Goal: Task Accomplishment & Management: Manage account settings

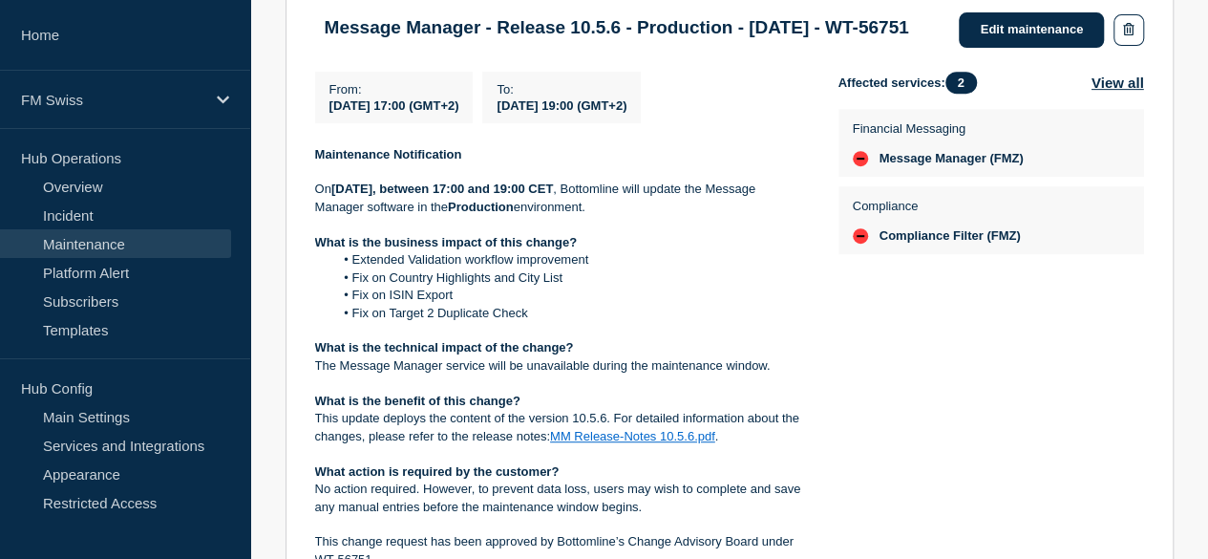
scroll to position [397, 0]
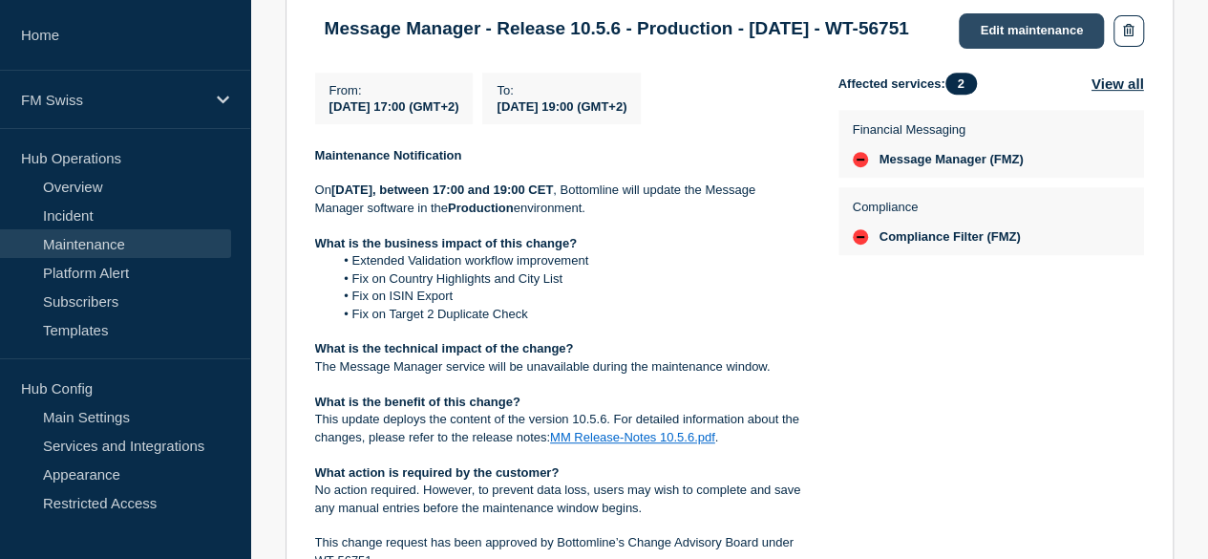
click at [989, 39] on link "Edit maintenance" at bounding box center [1031, 30] width 145 height 35
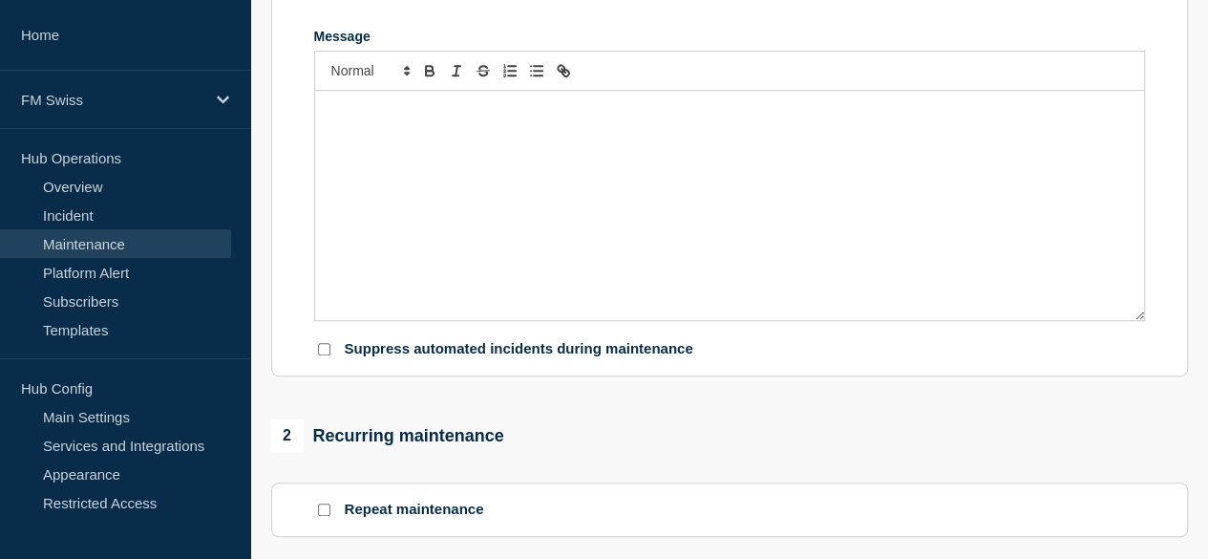
type input "Message Manager - Release 10.5.6 - Production - [DATE] - WT-56751"
type input "[DATE]"
type input "17:00"
type input "[DATE]"
type input "19:00"
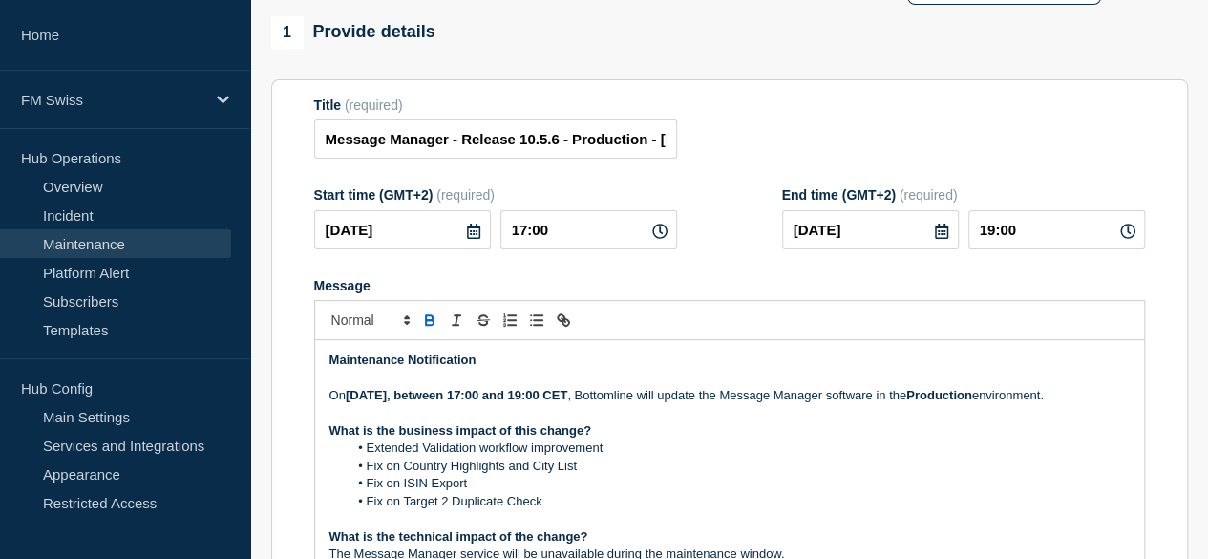
scroll to position [169, 0]
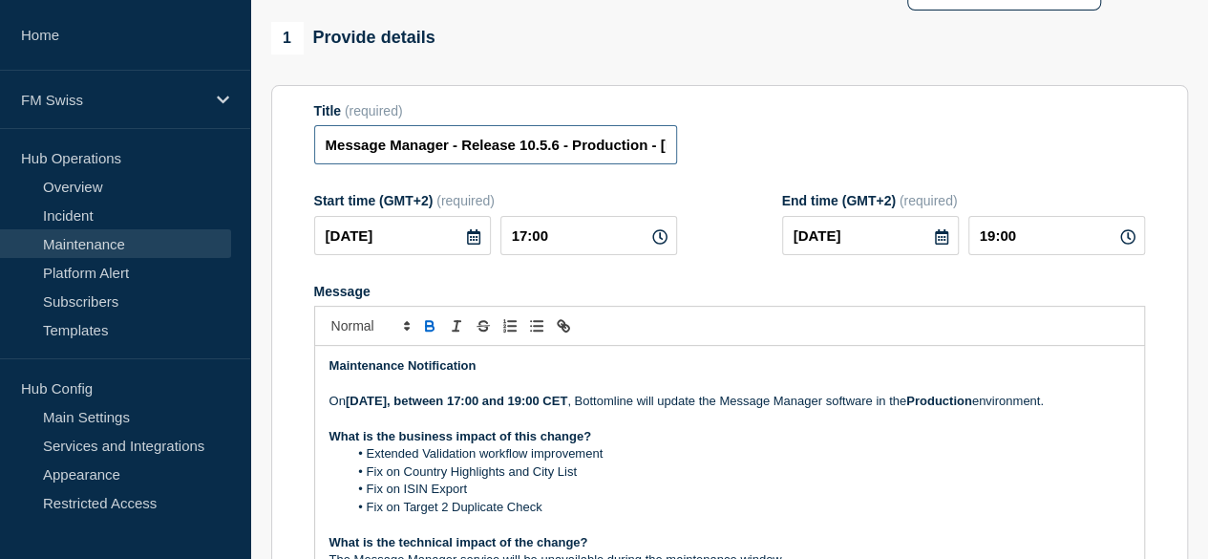
click at [613, 152] on input "Message Manager - Release 10.5.6 - Production - [DATE] - WT-56751" at bounding box center [495, 144] width 363 height 39
drag, startPoint x: 613, startPoint y: 152, endPoint x: 695, endPoint y: 146, distance: 82.3
click at [695, 146] on div "Title (required) Message Manager - Release 10.5.6 - Production - [DATE] - WT-56…" at bounding box center [729, 134] width 831 height 62
click at [439, 154] on input "Message Manager - Release 10.5.6 - Production - [DATE] - WT-56751" at bounding box center [495, 144] width 363 height 39
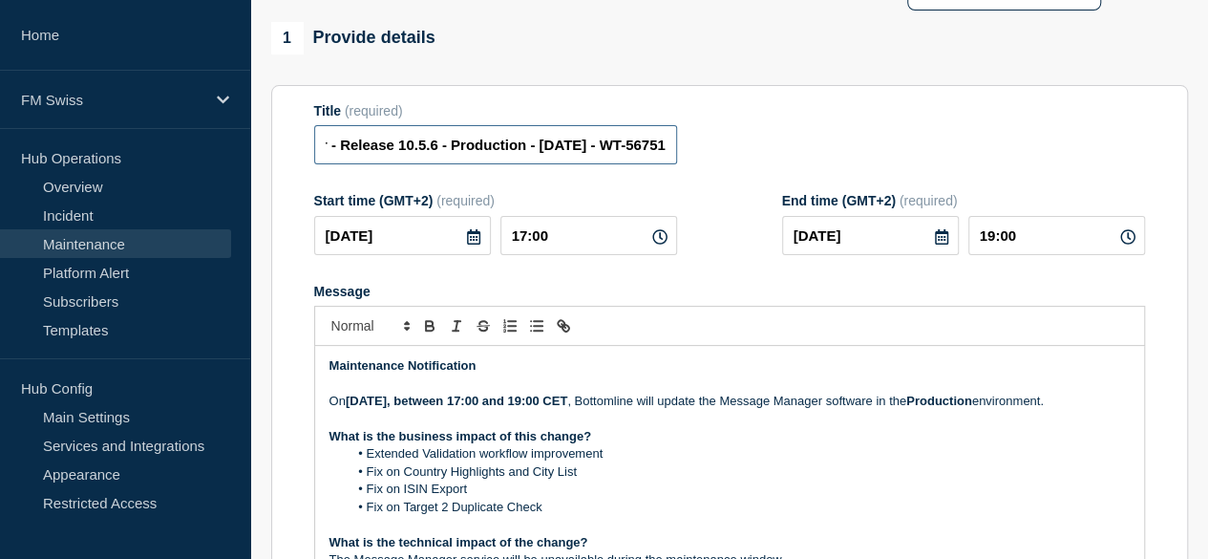
click at [439, 154] on input "Message Manager - Release 10.5.6 - Production - 09/AUG/2025 - WT-56751" at bounding box center [495, 144] width 363 height 39
drag, startPoint x: 612, startPoint y: 152, endPoint x: 687, endPoint y: 174, distance: 77.7
click at [687, 165] on div "Title (required) Message Manager - Release 10.5.6 - PROD - 16/AUG/2025 - WT-567…" at bounding box center [729, 134] width 831 height 62
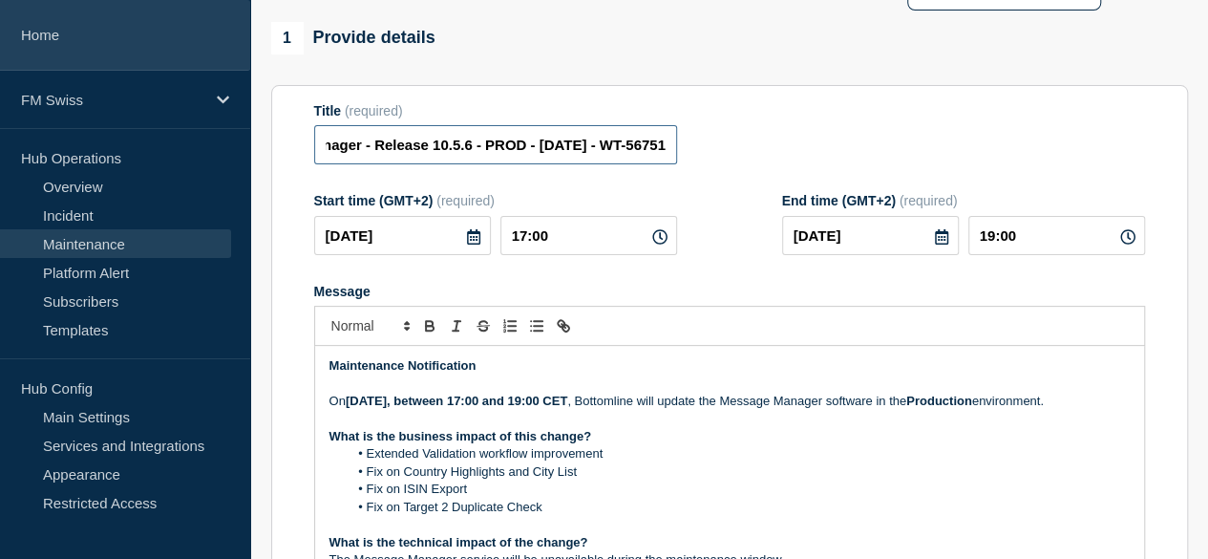
type input "Message Manager - Release 10.5.6 - PROD - 16/AUG/2025 - WT-56751"
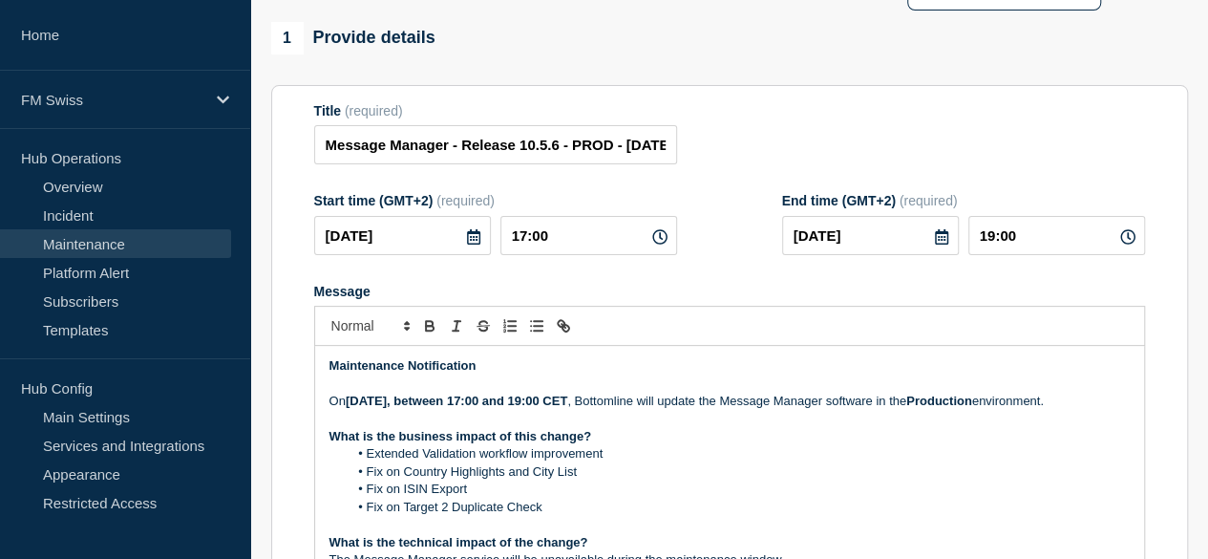
click at [466, 244] on icon at bounding box center [473, 236] width 15 height 15
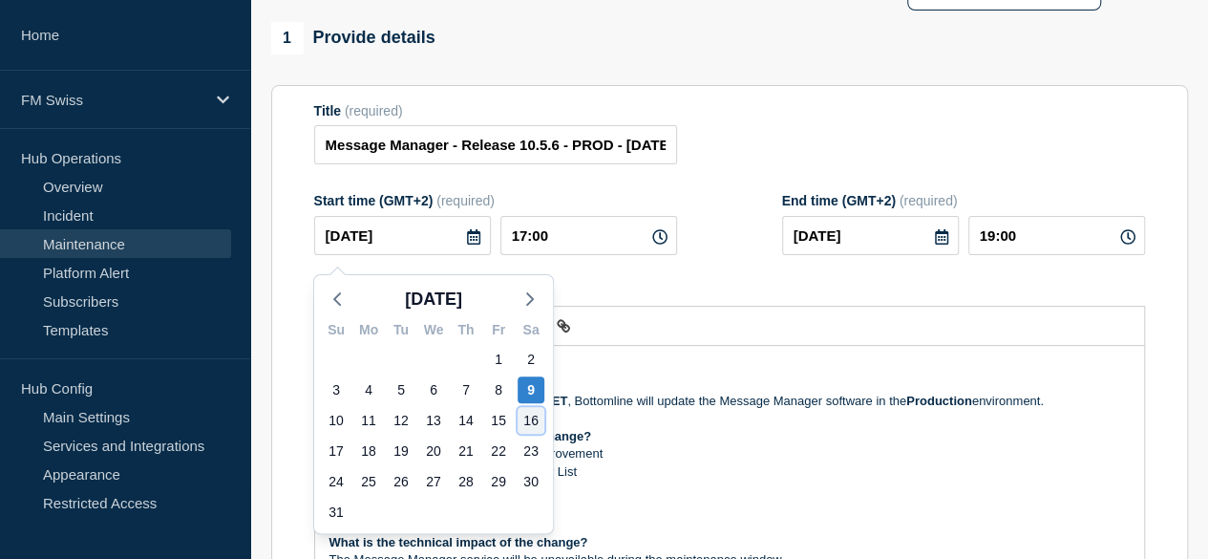
click at [525, 416] on div "16" at bounding box center [531, 420] width 27 height 27
type input "2025-08-16"
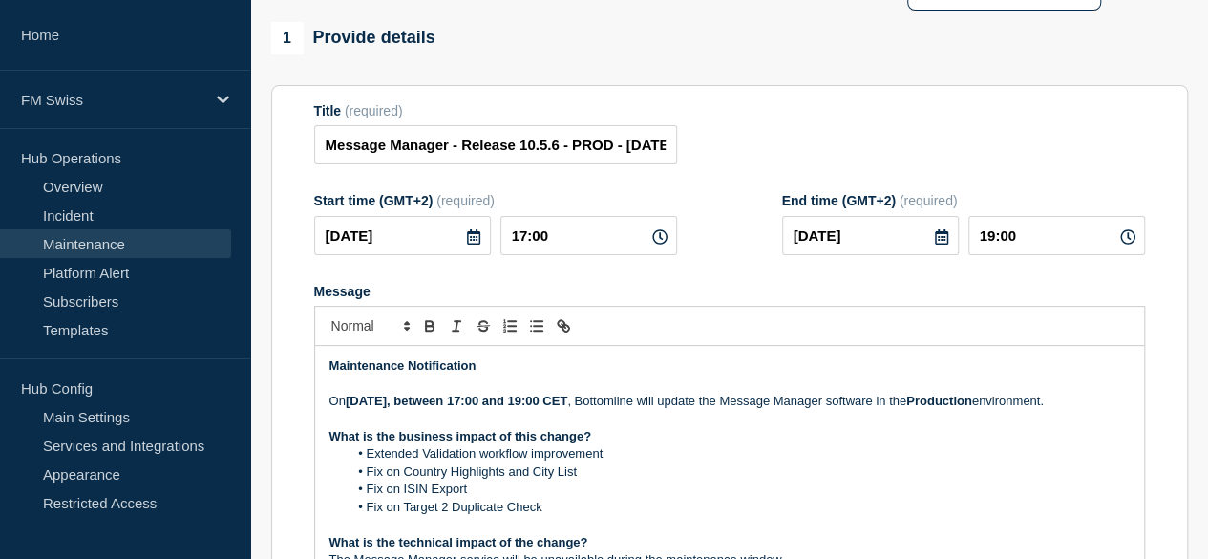
click at [422, 407] on strong "Saturday, 09 August 2025, between 17:00 and 19:00 CET" at bounding box center [457, 400] width 222 height 14
click at [567, 408] on strong "Saturday, 16 August 2025, between 17:00 and 19:00 CET" at bounding box center [457, 400] width 222 height 14
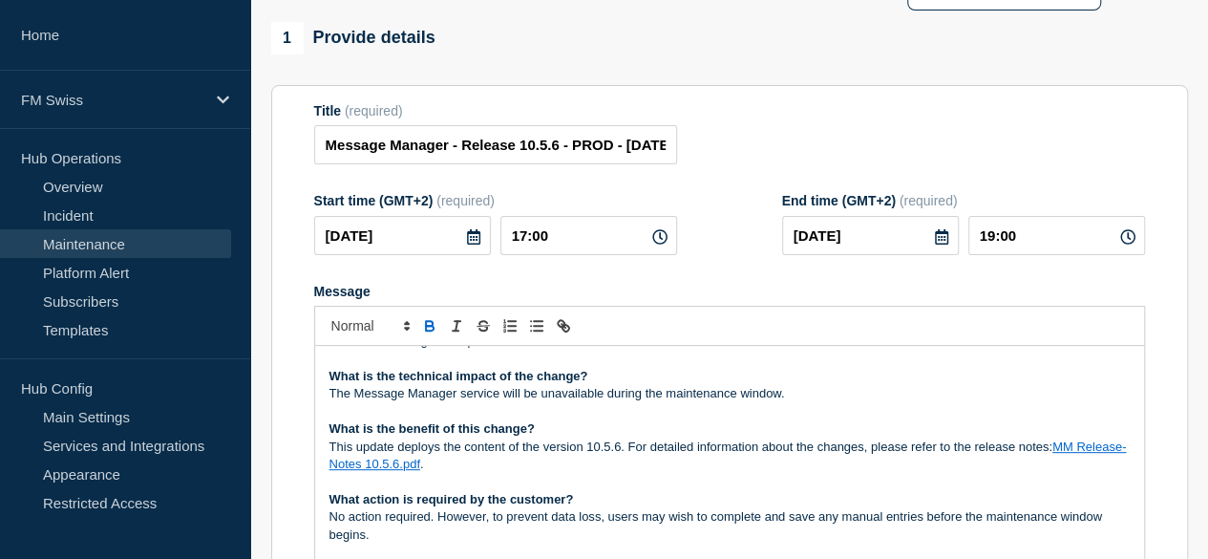
scroll to position [167, 0]
click at [446, 470] on link "MM Release-Notes 10.5.6.pdf" at bounding box center [727, 454] width 797 height 32
click at [676, 437] on link "https://bottomline.thruinc.net/Publishing/Link.aspx?LinkID=2WHMTNG49FVYA" at bounding box center [657, 428] width 131 height 25
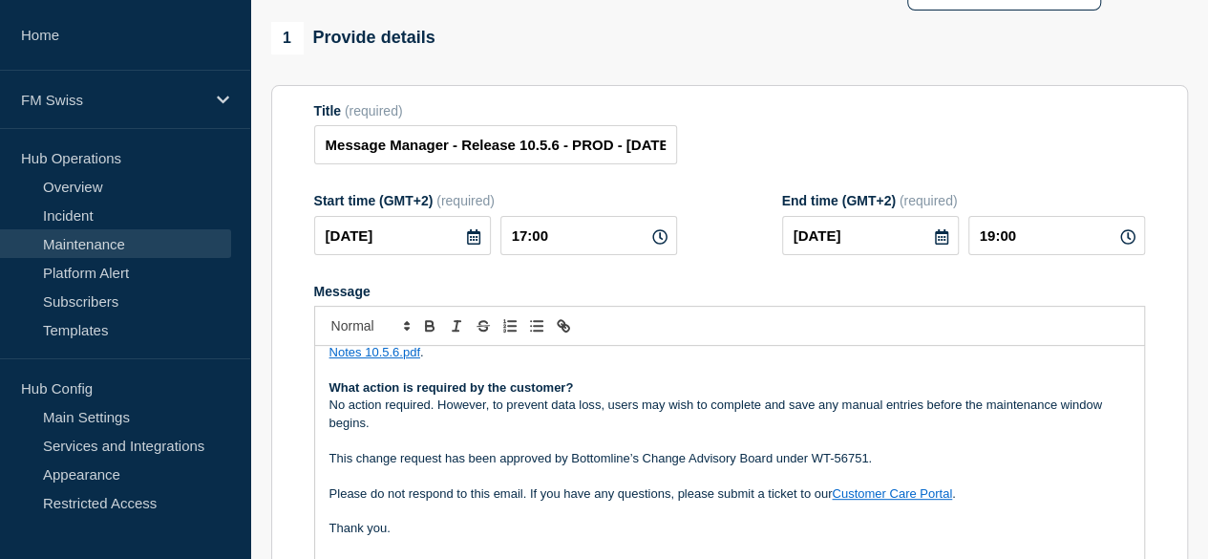
scroll to position [305, 0]
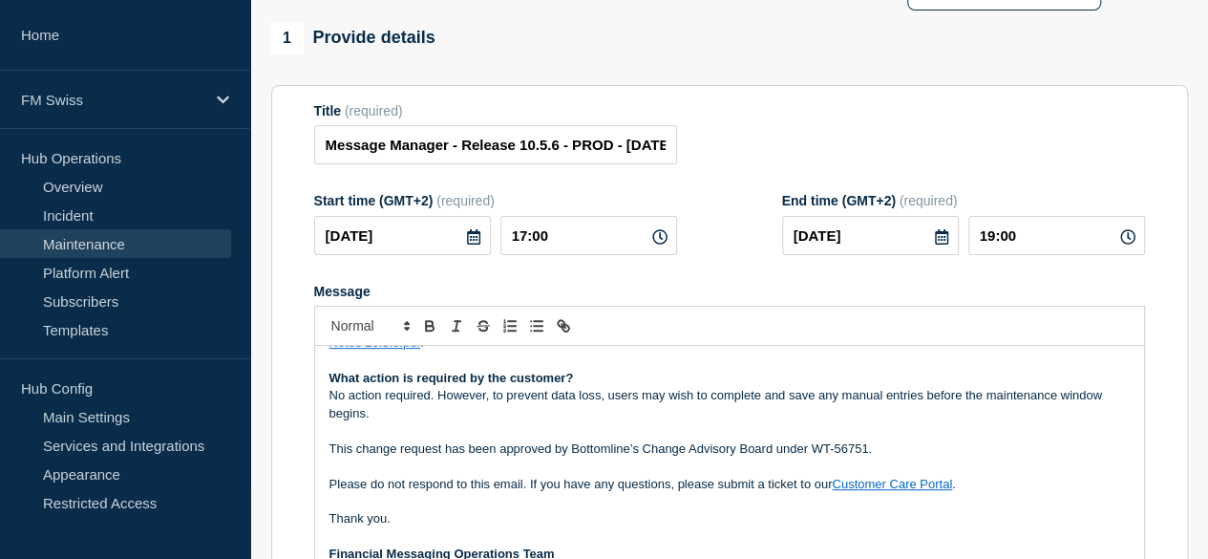
click at [884, 491] on link "Customer Care Portal" at bounding box center [892, 484] width 120 height 14
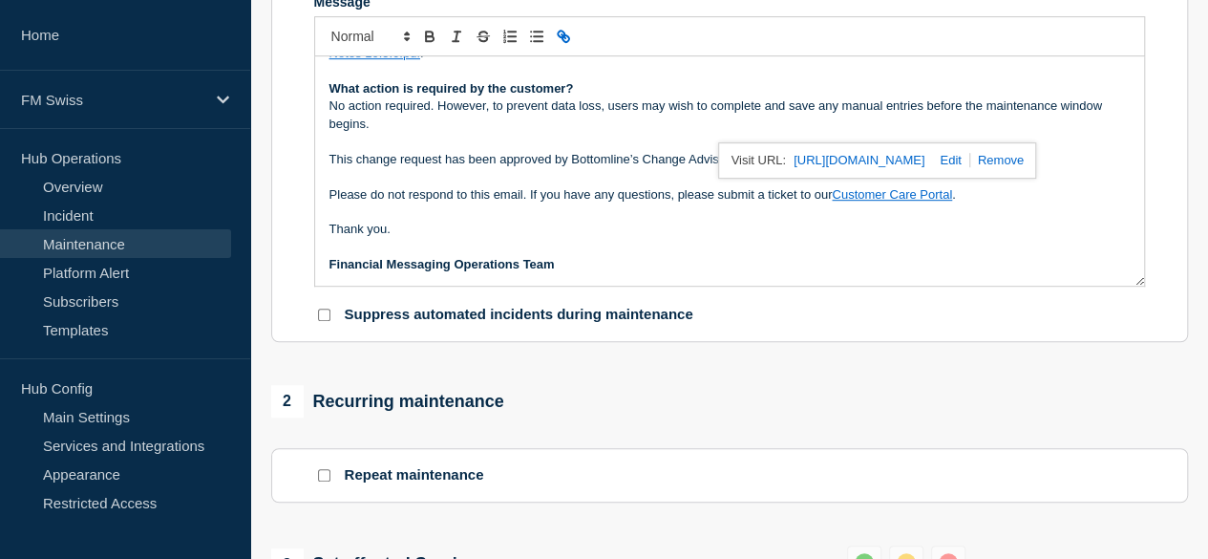
scroll to position [459, 0]
click at [80, 241] on link "Maintenance" at bounding box center [115, 243] width 231 height 29
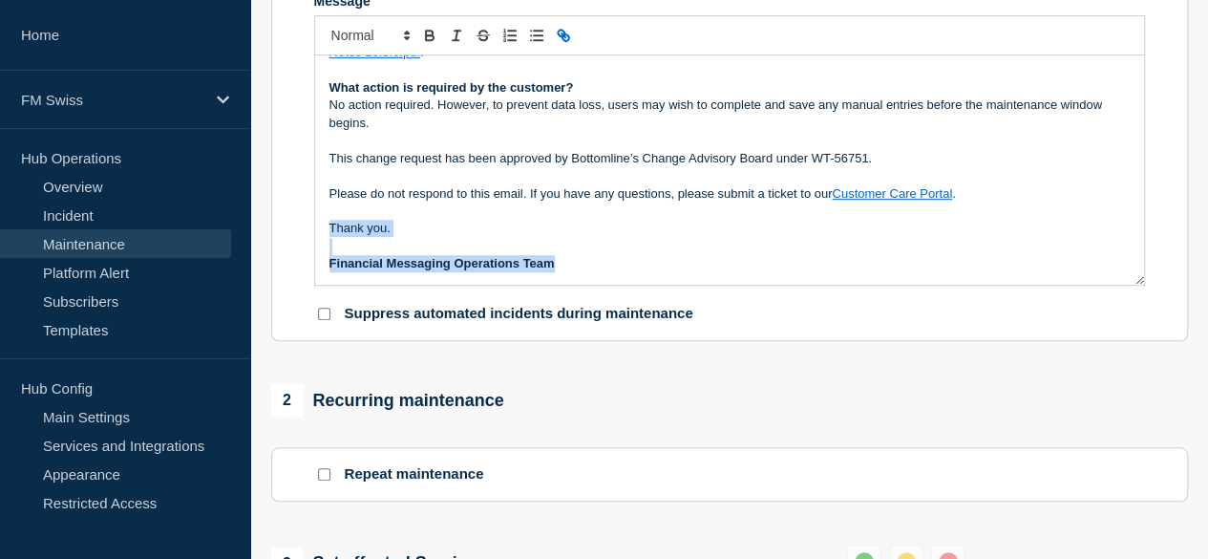
drag, startPoint x: 596, startPoint y: 267, endPoint x: 325, endPoint y: 232, distance: 273.5
click at [325, 232] on div "Maintenance Notification On Saturday, 16 August 2025, between 17:00 and 19:00 C…" at bounding box center [729, 169] width 829 height 229
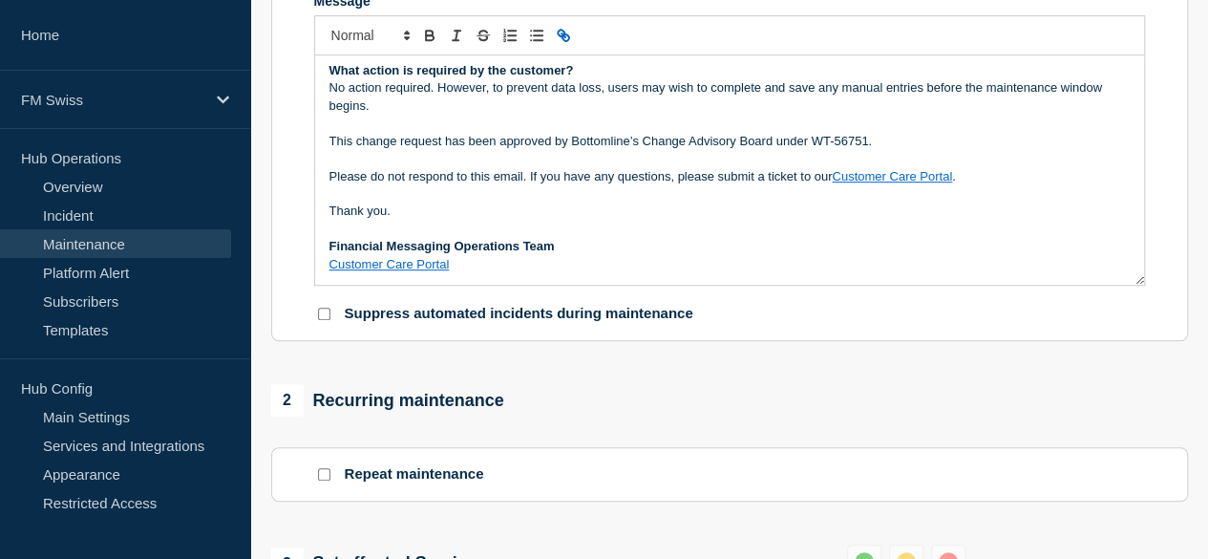
click at [409, 271] on link "Customer Care Portal" at bounding box center [389, 264] width 120 height 14
click at [827, 202] on p "Message" at bounding box center [729, 193] width 800 height 17
click at [891, 183] on link "Customer Care Portal" at bounding box center [892, 176] width 120 height 14
click at [1024, 159] on link at bounding box center [996, 155] width 53 height 14
click at [1008, 185] on p "Please do not respond to this email. If you have any questions, please submit a…" at bounding box center [729, 176] width 800 height 17
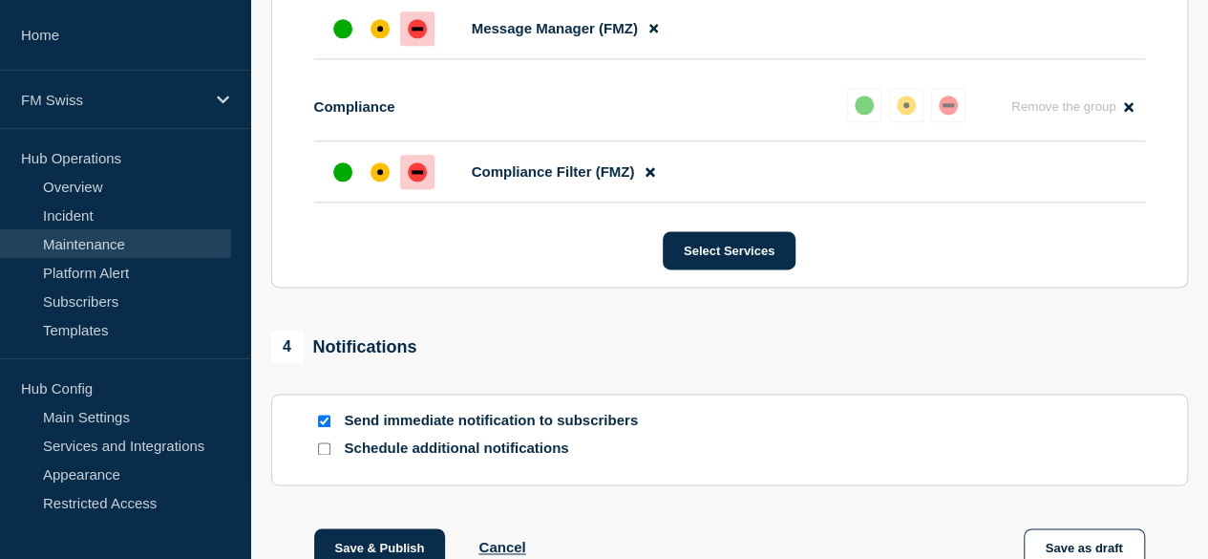
scroll to position [1285, 0]
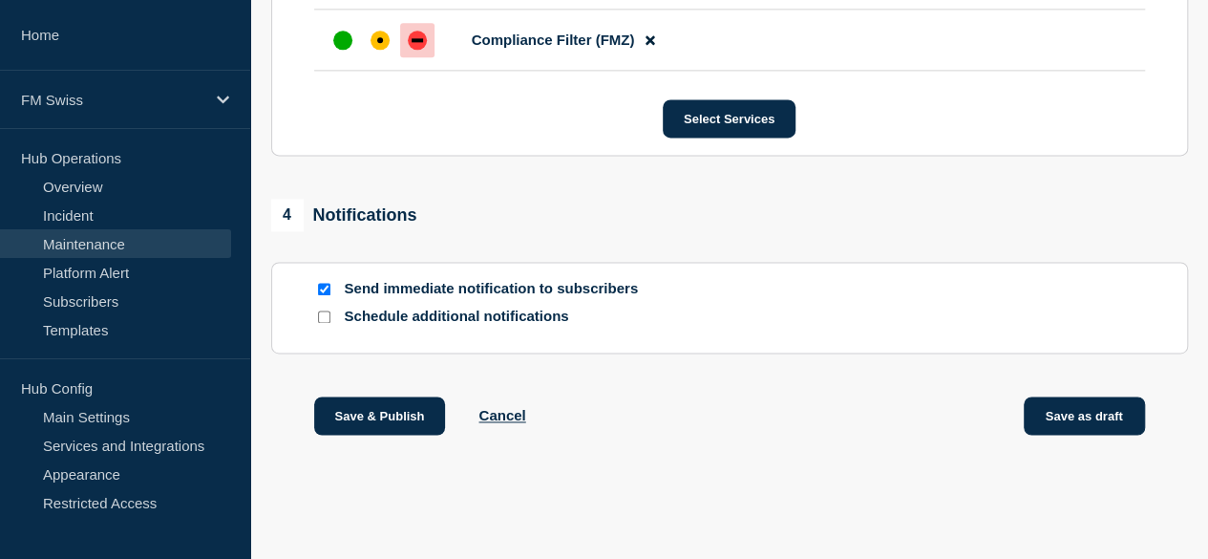
click at [1083, 414] on button "Save as draft" at bounding box center [1084, 415] width 121 height 38
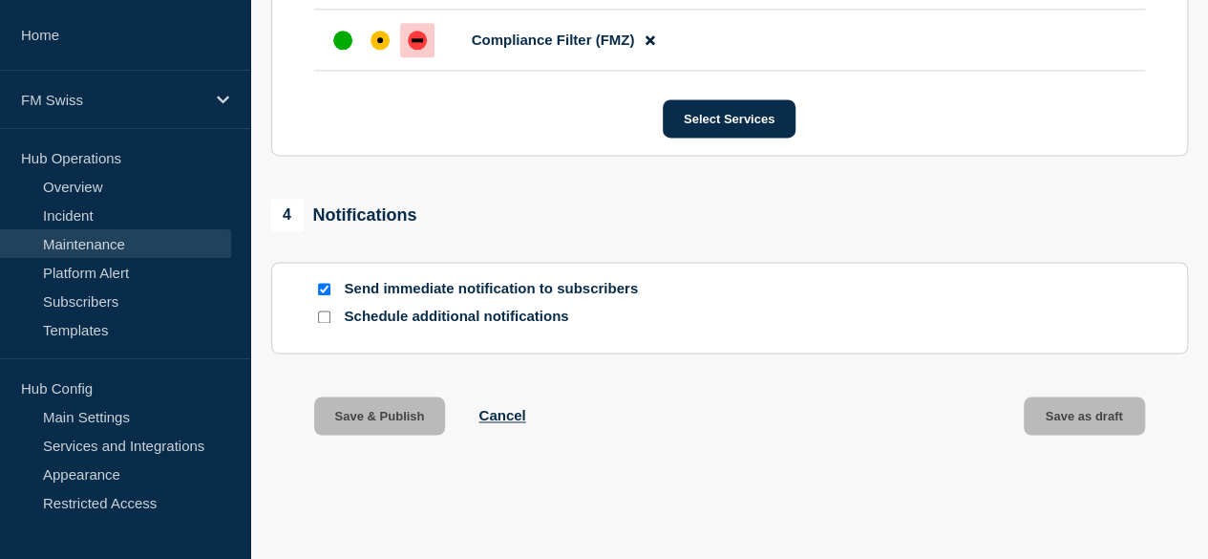
scroll to position [0, 0]
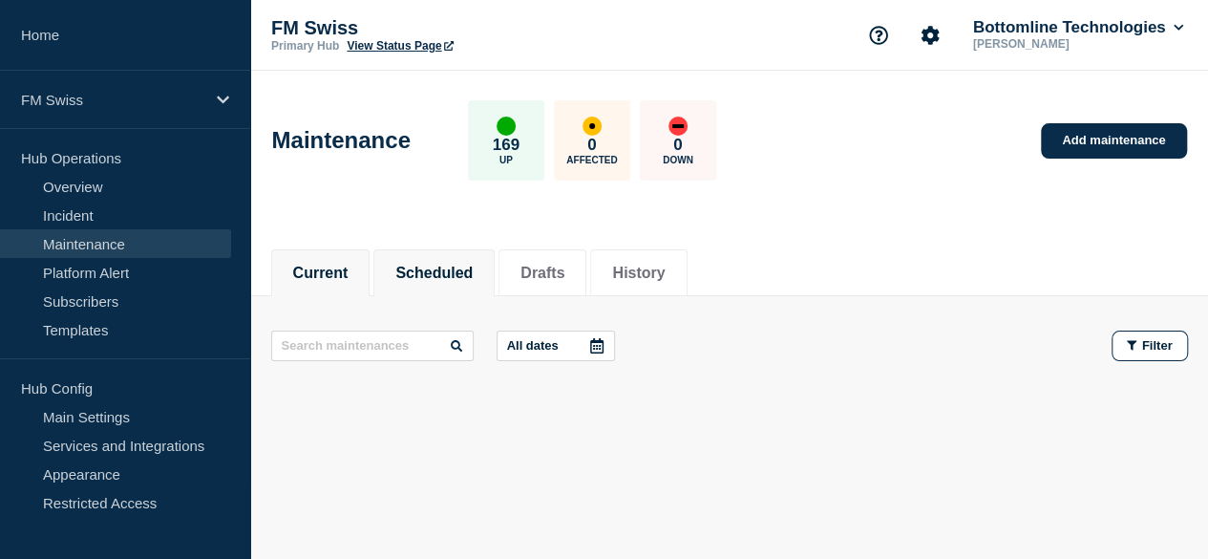
click at [445, 266] on button "Scheduled" at bounding box center [433, 273] width 77 height 17
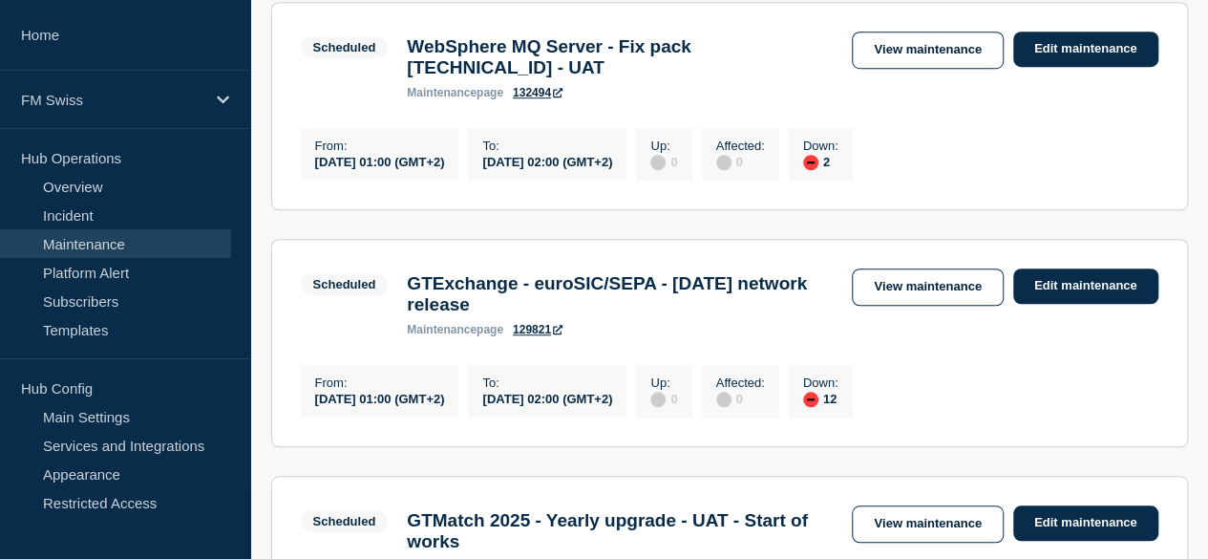
scroll to position [632, 0]
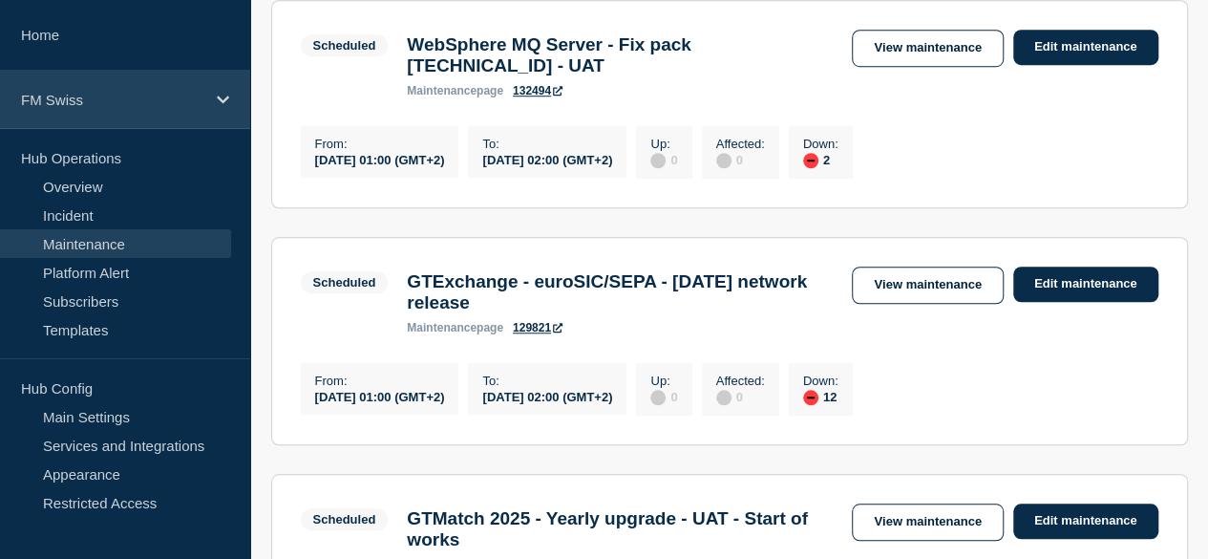
click at [84, 102] on p "FM Swiss" at bounding box center [112, 100] width 183 height 16
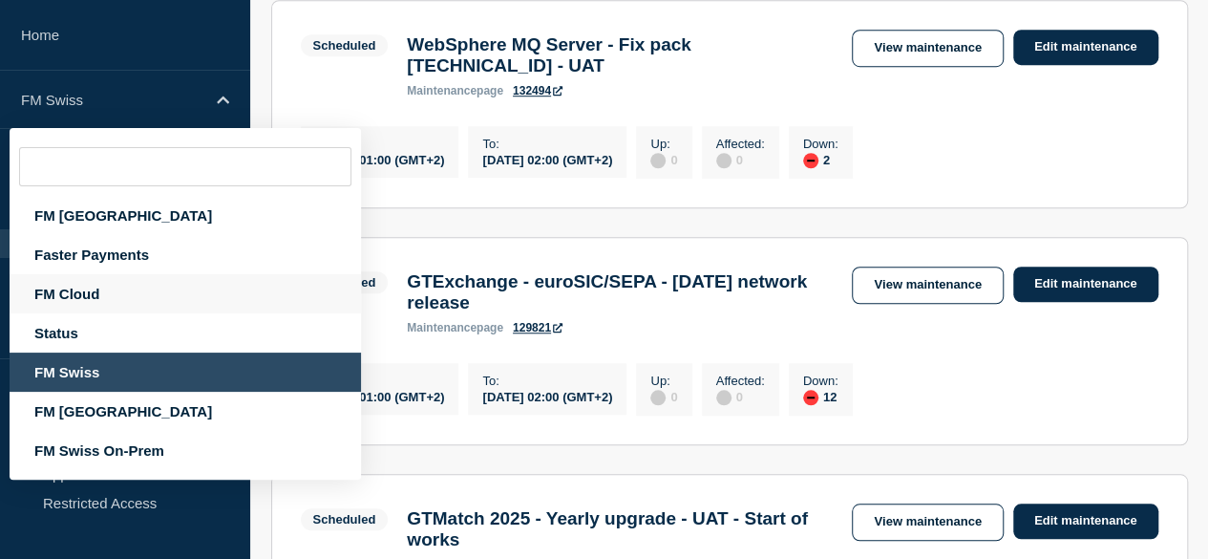
click at [95, 286] on div "FM Cloud" at bounding box center [185, 293] width 351 height 39
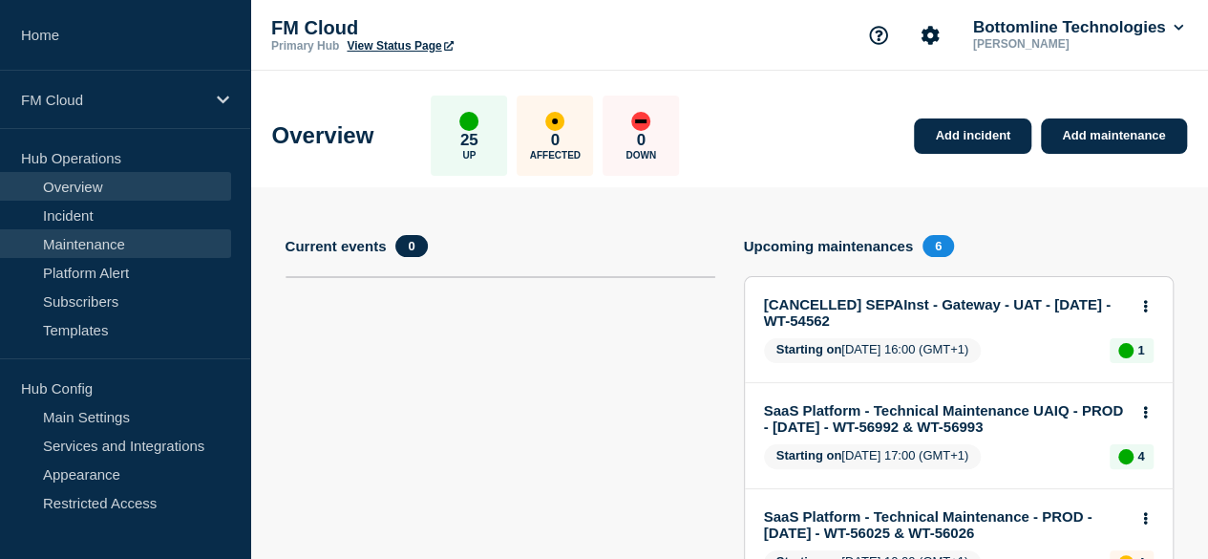
click at [107, 241] on link "Maintenance" at bounding box center [115, 243] width 231 height 29
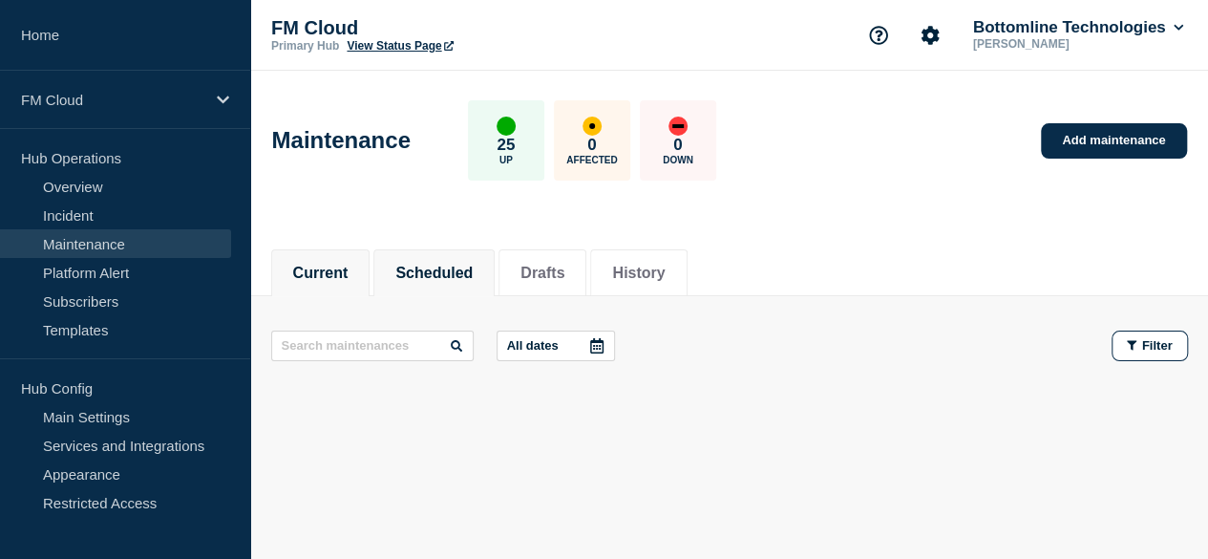
click at [451, 269] on button "Scheduled" at bounding box center [433, 273] width 77 height 17
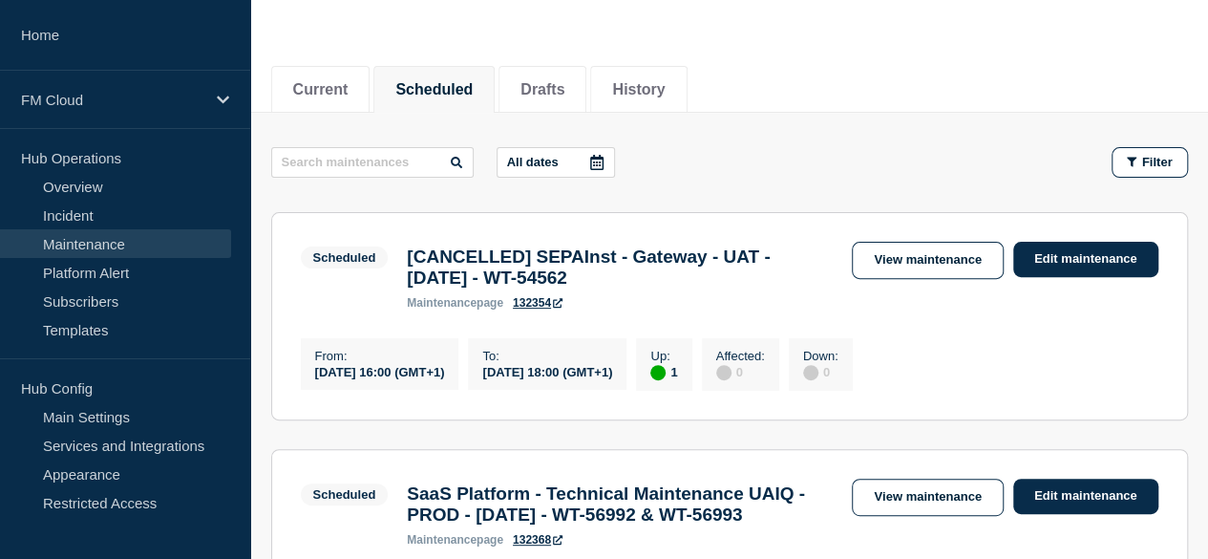
scroll to position [188, 0]
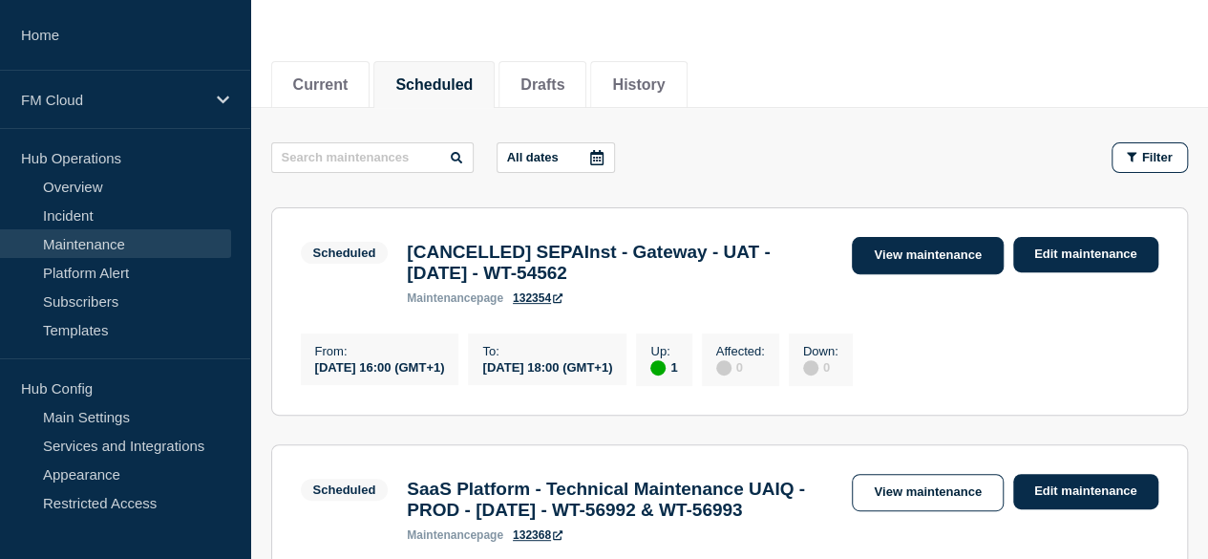
click at [921, 259] on link "View maintenance" at bounding box center [927, 255] width 151 height 37
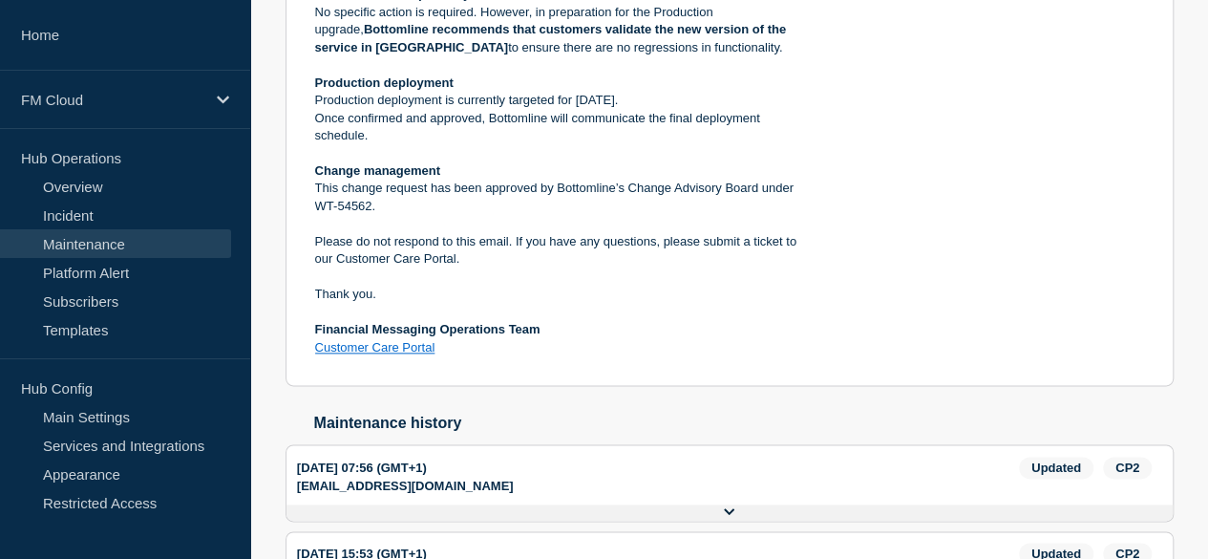
scroll to position [980, 0]
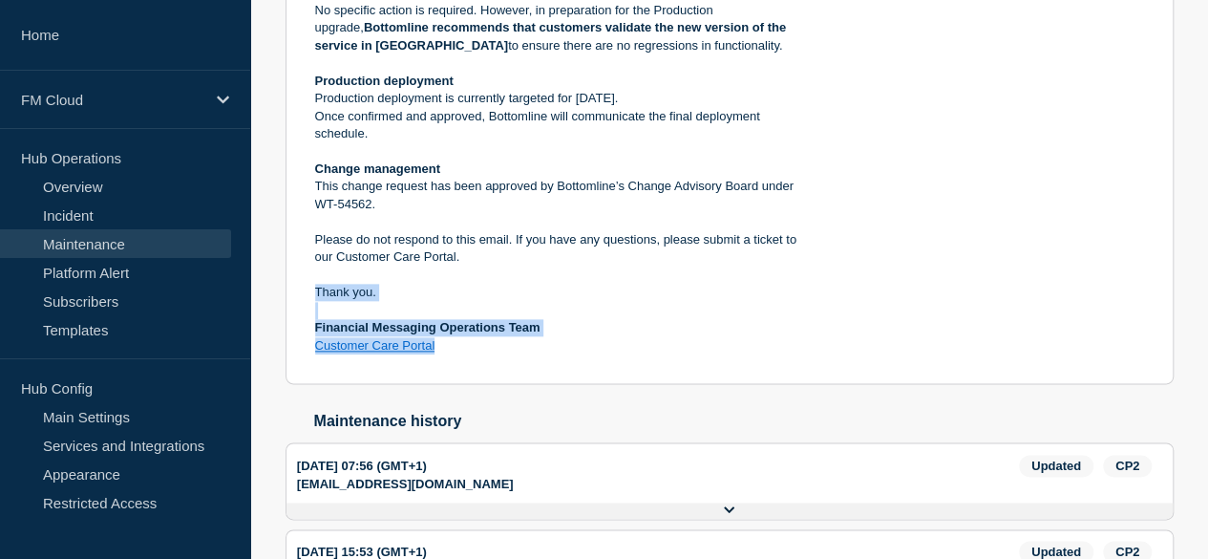
drag, startPoint x: 443, startPoint y: 375, endPoint x: 311, endPoint y: 324, distance: 141.5
copy div "Thank you. Financial Messaging Operations Team Customer Care Portal"
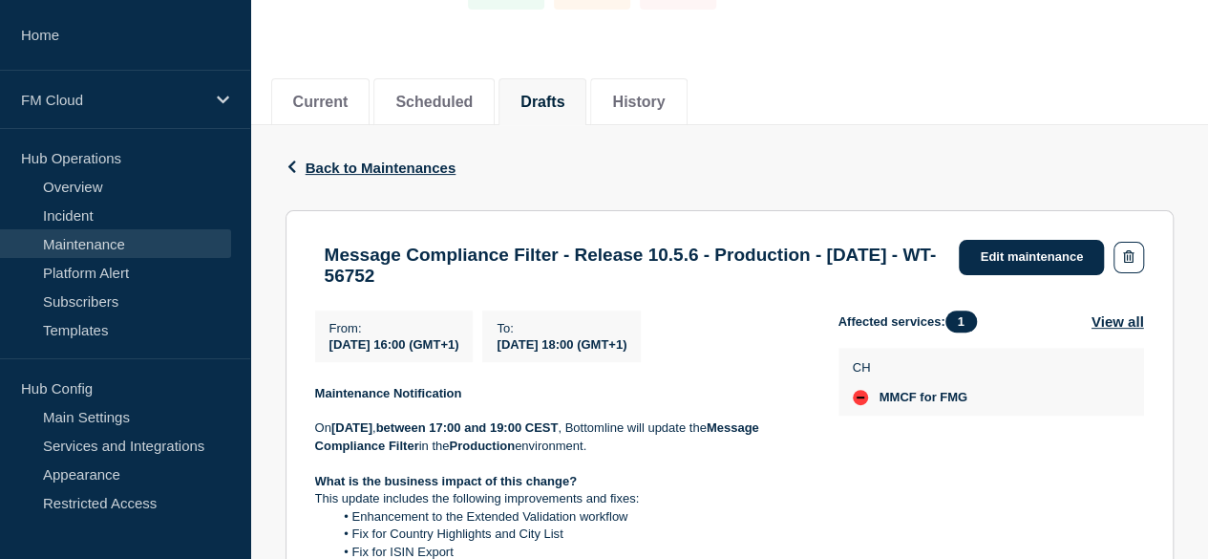
scroll to position [170, 0]
click at [1008, 257] on link "Edit maintenance" at bounding box center [1031, 258] width 145 height 35
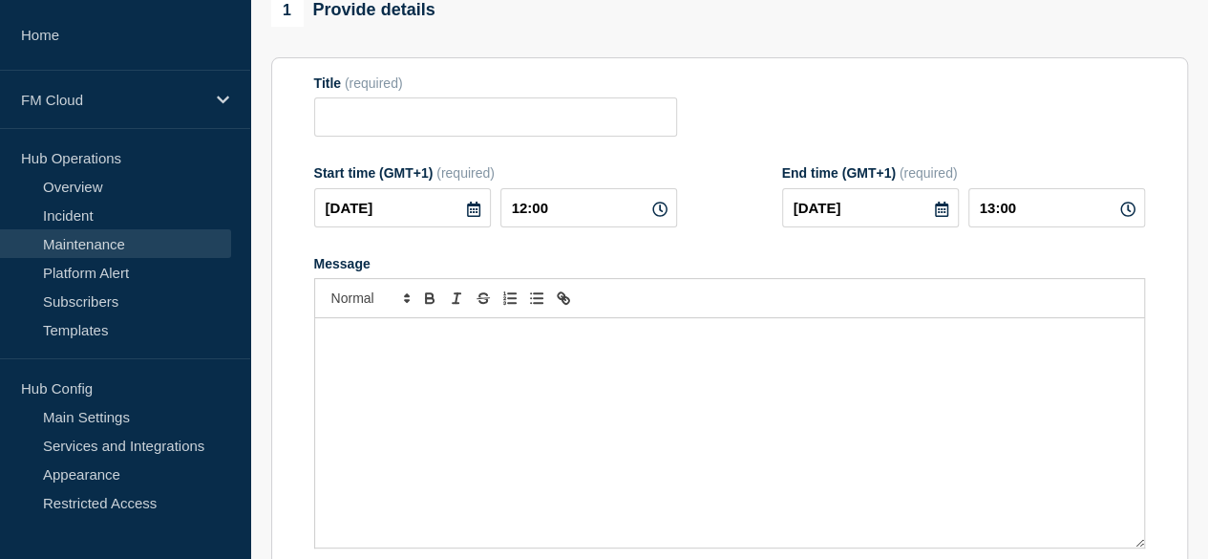
type input "Message Compliance Filter - Release 10.5.6 - Production - 09/AUG/2025 - WT-56752"
type input "[DATE]"
type input "16:00"
type input "[DATE]"
type input "18:00"
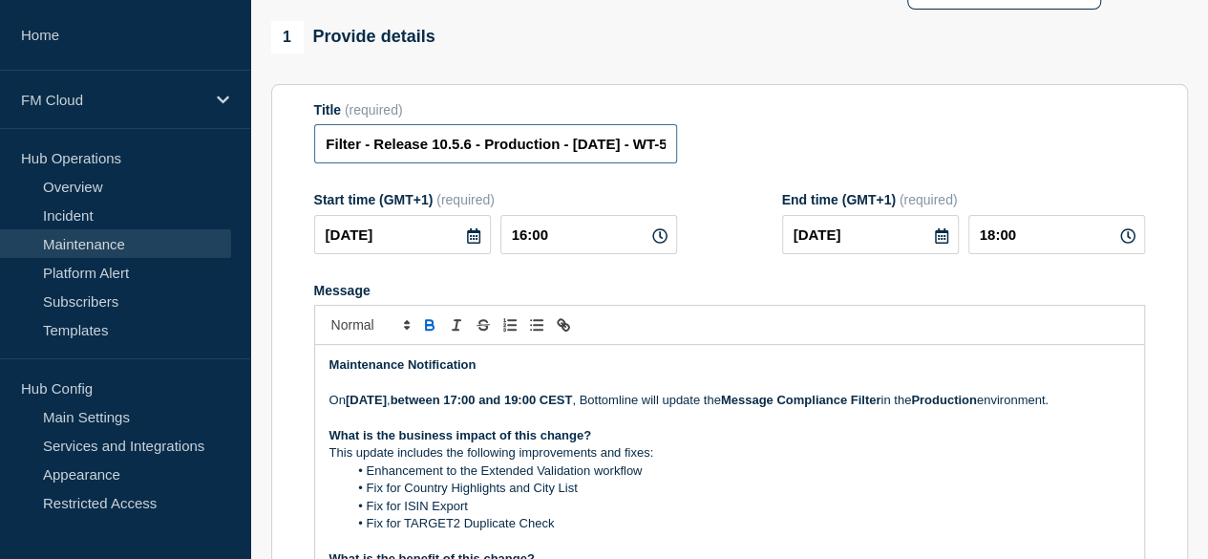
scroll to position [0, 243]
drag, startPoint x: 619, startPoint y: 150, endPoint x: 684, endPoint y: 156, distance: 65.2
click at [684, 156] on div "Title (required) Message Compliance Filter - Release 10.5.6 - Production - 09/A…" at bounding box center [729, 133] width 831 height 62
click at [428, 154] on input "Message Compliance Filter - Release 10.5.6 - Production - 09/AUG/2025 - WT-56752" at bounding box center [495, 143] width 363 height 39
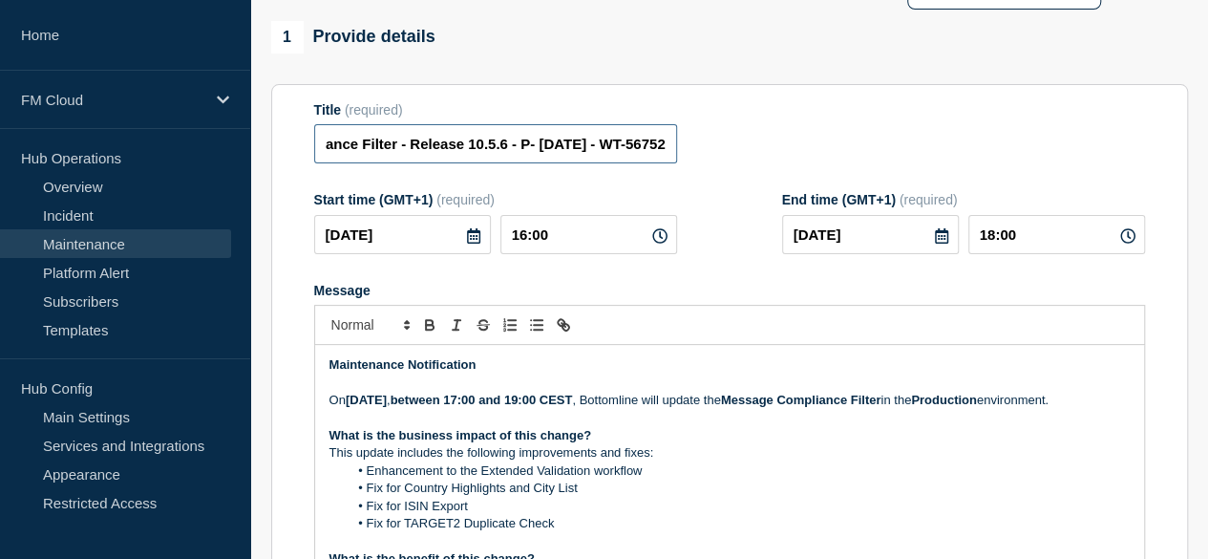
scroll to position [0, 172]
click at [540, 156] on input "Message Compliance Filter - Release 10.5.6 - PROD - 09/AUG/2025 - WT-56752" at bounding box center [495, 143] width 363 height 39
drag, startPoint x: 605, startPoint y: 154, endPoint x: 712, endPoint y: 172, distance: 109.4
click at [712, 164] on div "Title (required) Message Compliance Filter - Release 10.5.6 - PROD - 16/AUG/202…" at bounding box center [729, 133] width 831 height 62
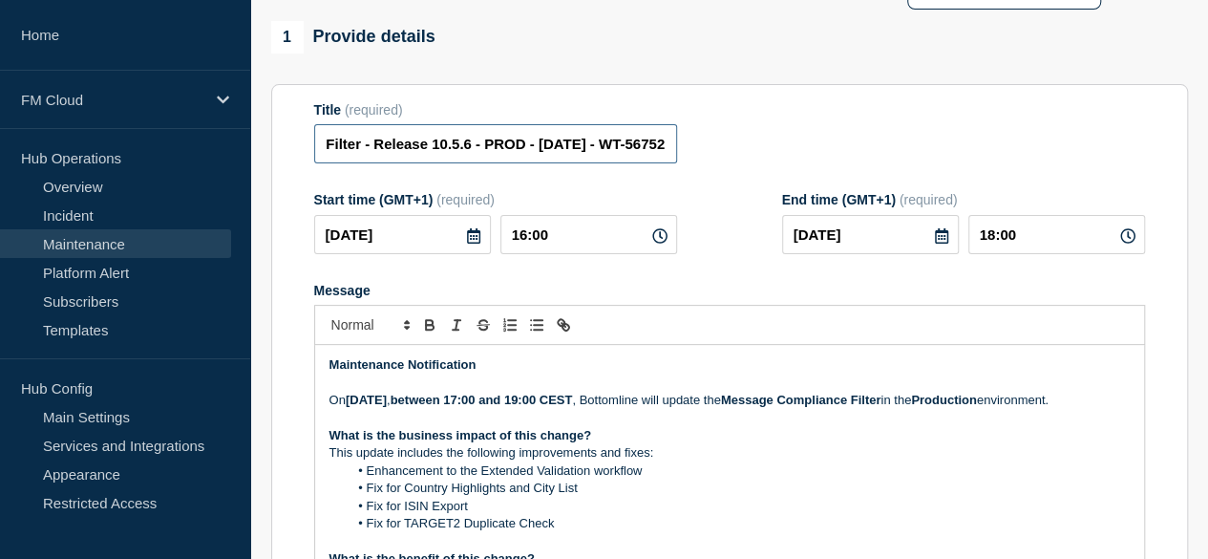
type input "Message Compliance Filter - Release 10.5.6 - PROD - 16/AUG/2025 - WT-56752"
click at [467, 254] on input "[DATE]" at bounding box center [402, 234] width 177 height 39
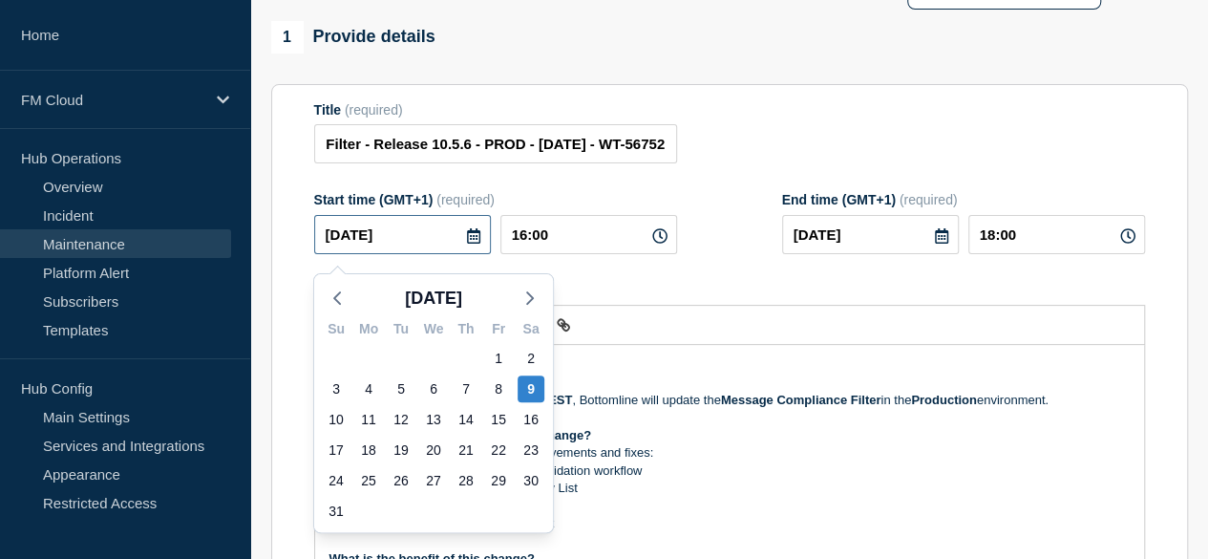
scroll to position [0, 0]
click at [531, 415] on div "16" at bounding box center [531, 419] width 27 height 27
type input "[DATE]"
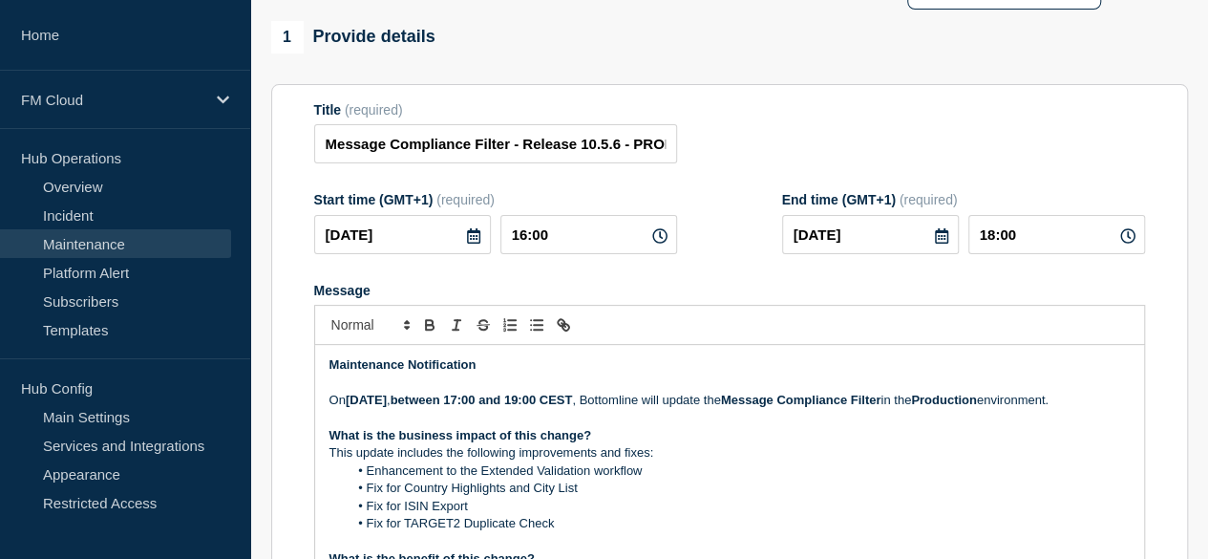
click at [387, 406] on strong "Saturday, 09 August 2025" at bounding box center [366, 399] width 41 height 14
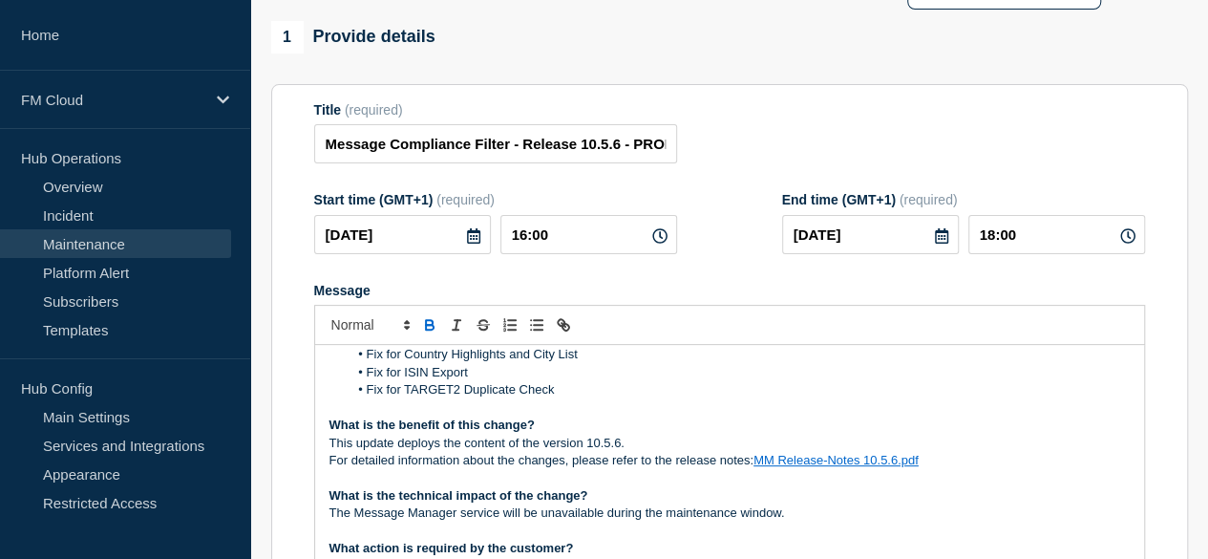
scroll to position [135, 0]
click at [852, 466] on link "MM Release-Notes 10.5.6.pdf" at bounding box center [835, 459] width 165 height 14
click at [792, 451] on link "https://bottomline.thruinc.net/Publishing/Link.aspx?LinkID=2WHMTNG49FVYA" at bounding box center [792, 442] width 131 height 25
click at [1185, 53] on div "1 Provide details" at bounding box center [729, 37] width 917 height 32
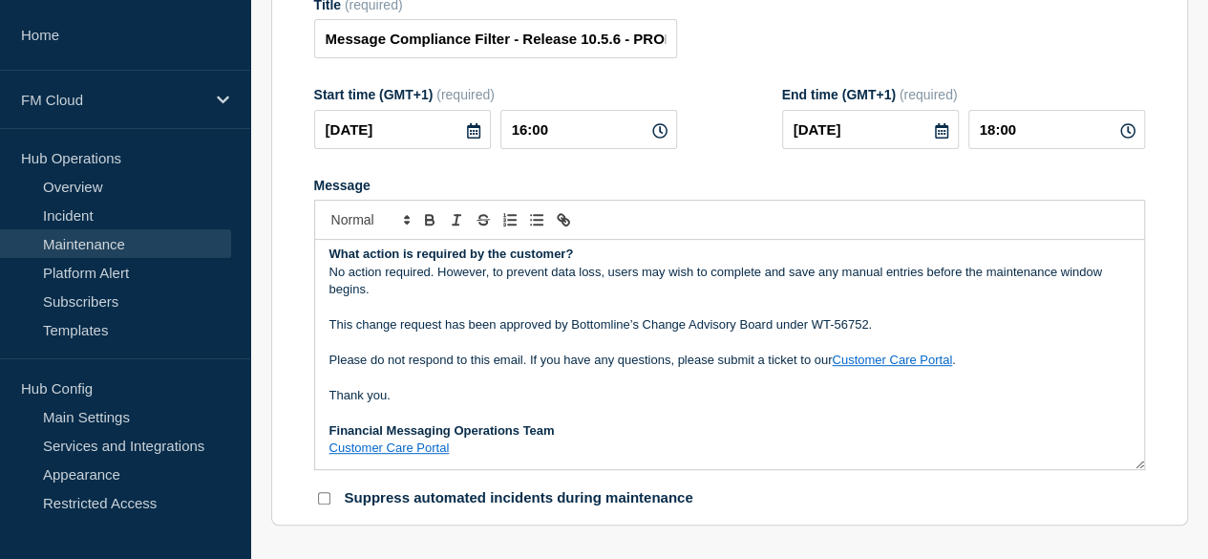
scroll to position [279, 0]
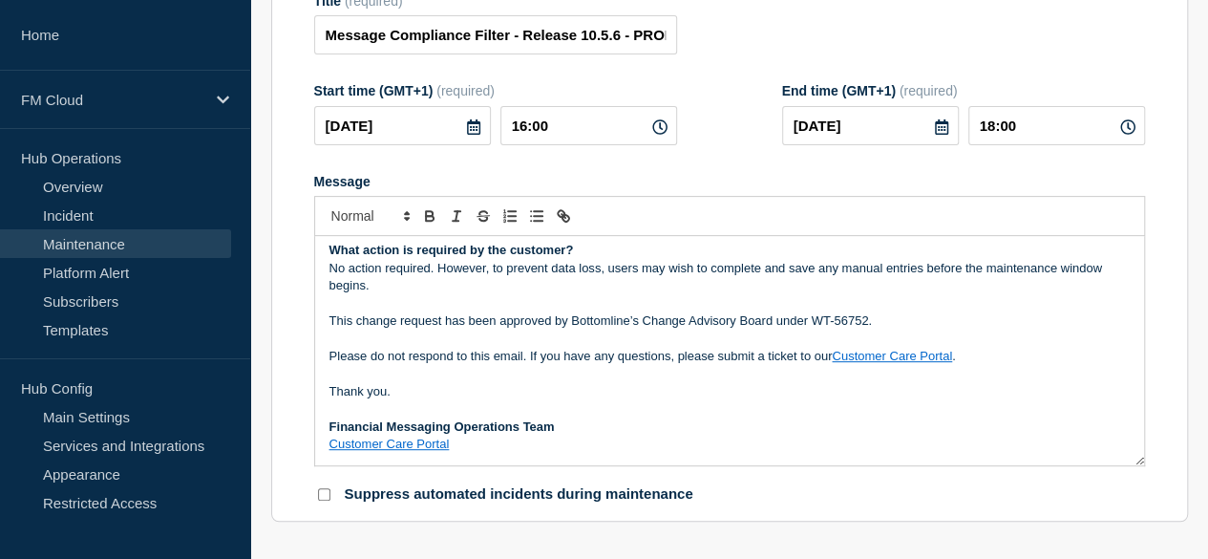
click at [883, 363] on link "Customer Care Portal" at bounding box center [892, 356] width 120 height 14
click at [1024, 328] on link at bounding box center [996, 322] width 53 height 14
click at [587, 400] on p "Thank you." at bounding box center [729, 391] width 800 height 17
click at [412, 451] on link "Customer Care Portal" at bounding box center [389, 443] width 120 height 14
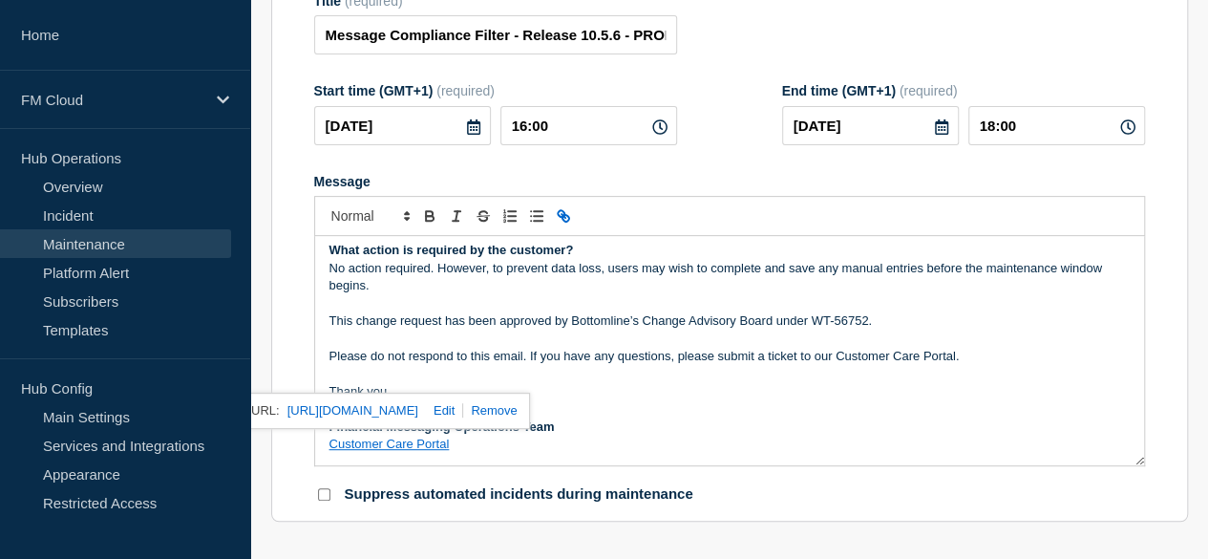
click at [491, 348] on p "Message" at bounding box center [729, 338] width 800 height 17
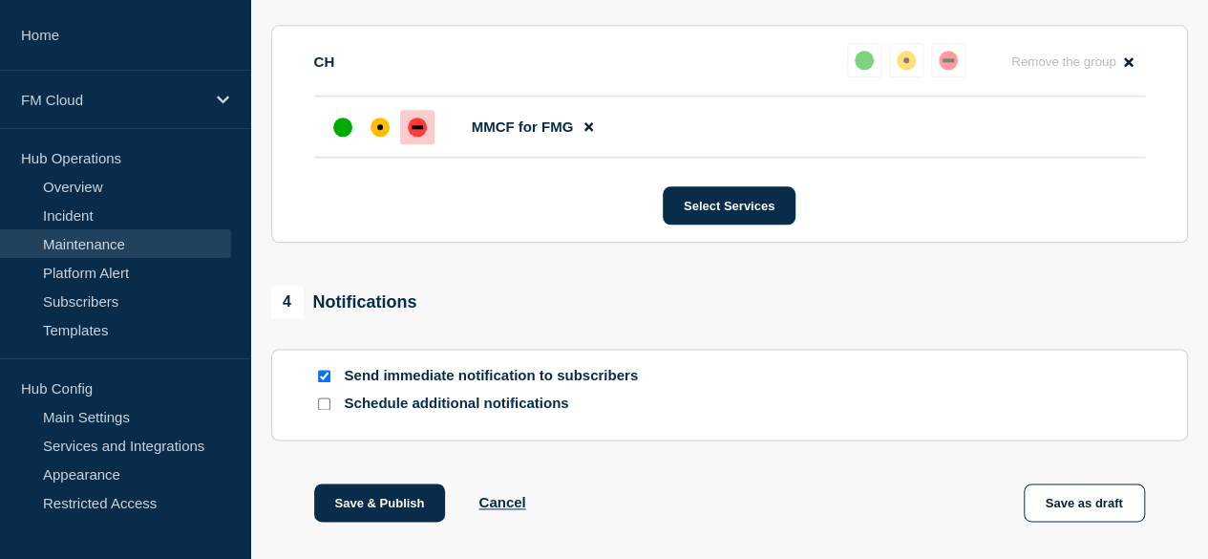
scroll to position [1142, 0]
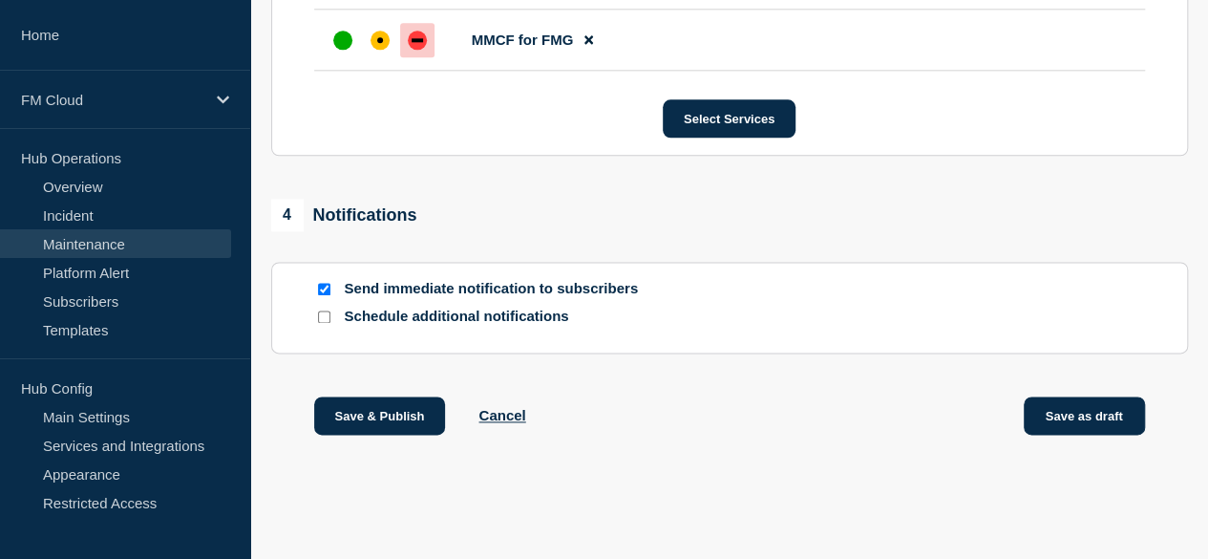
click at [1105, 414] on button "Save as draft" at bounding box center [1084, 415] width 121 height 38
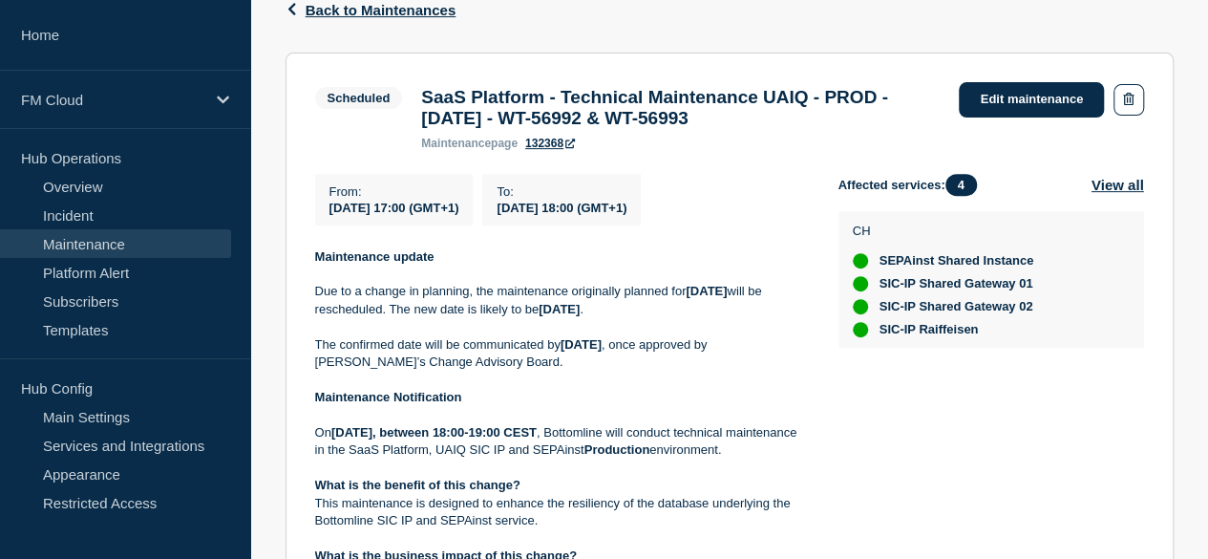
scroll to position [328, 0]
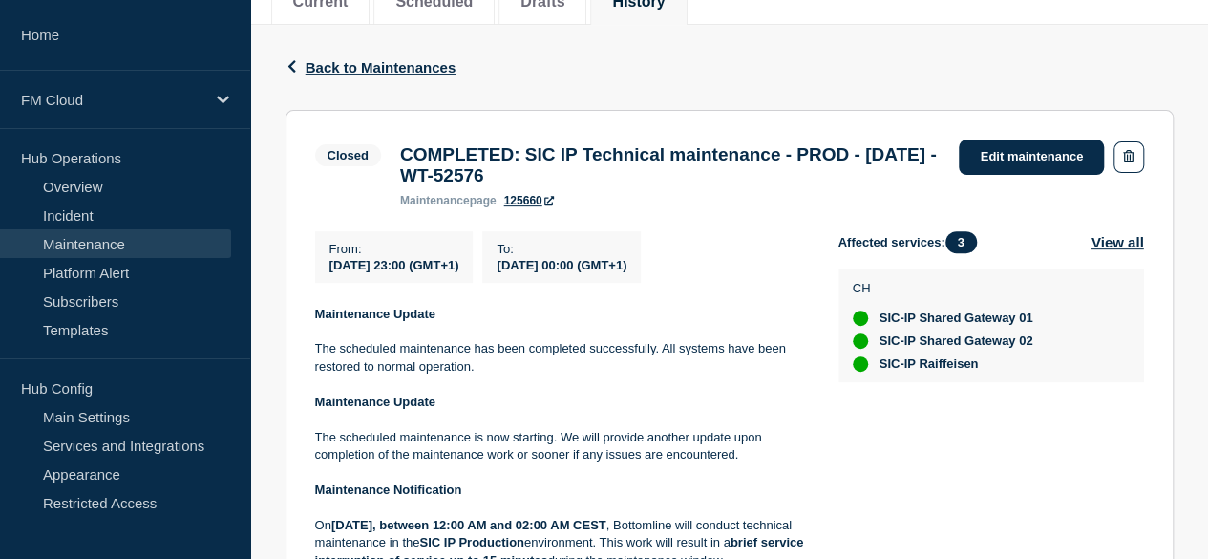
scroll to position [270, 0]
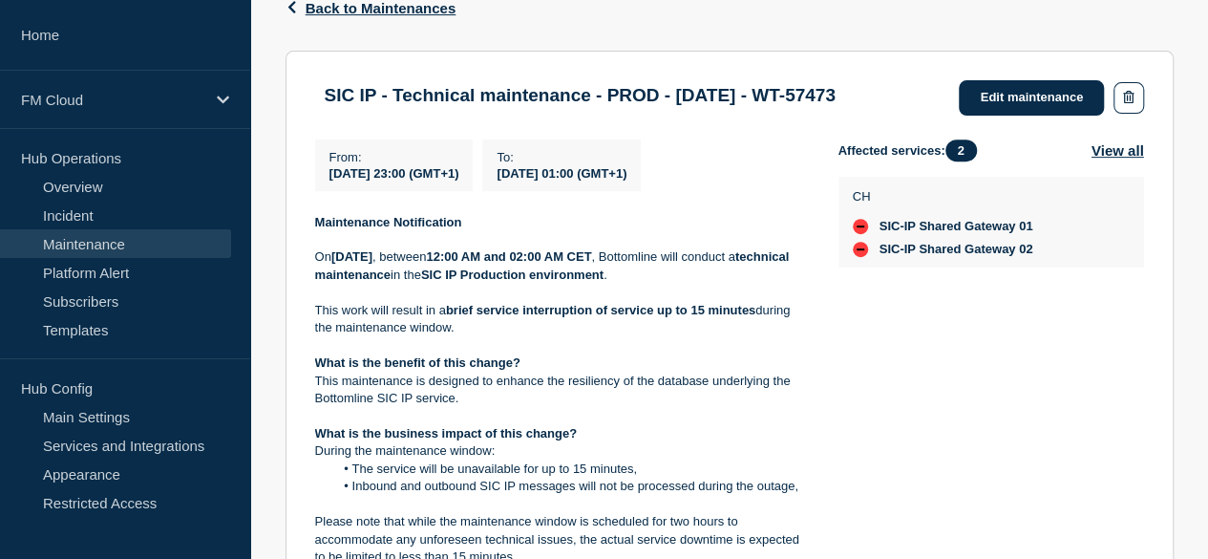
scroll to position [326, 0]
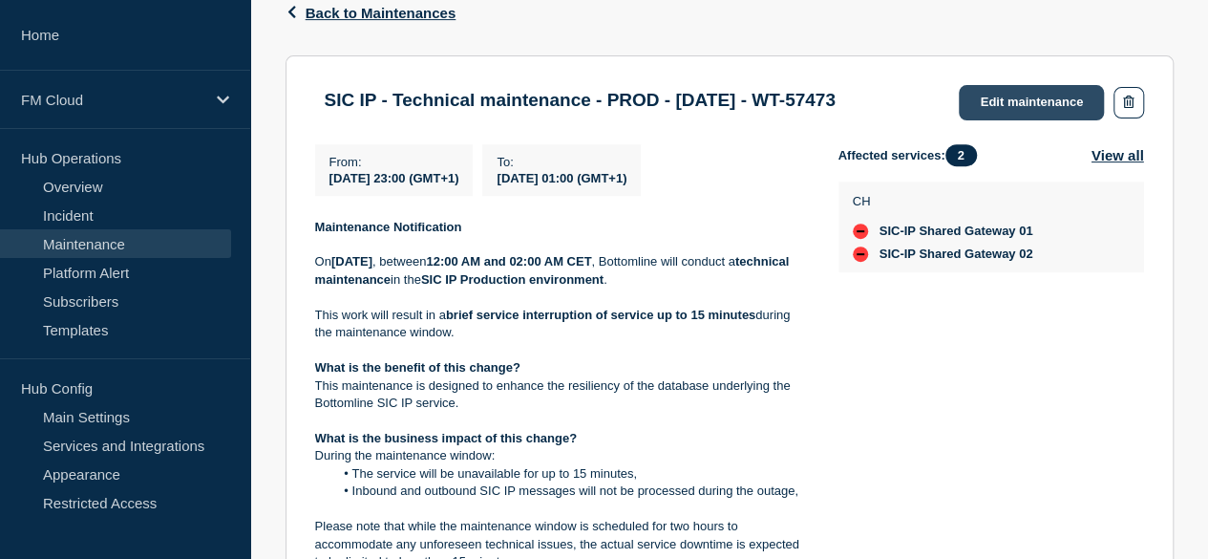
click at [999, 109] on link "Edit maintenance" at bounding box center [1031, 102] width 145 height 35
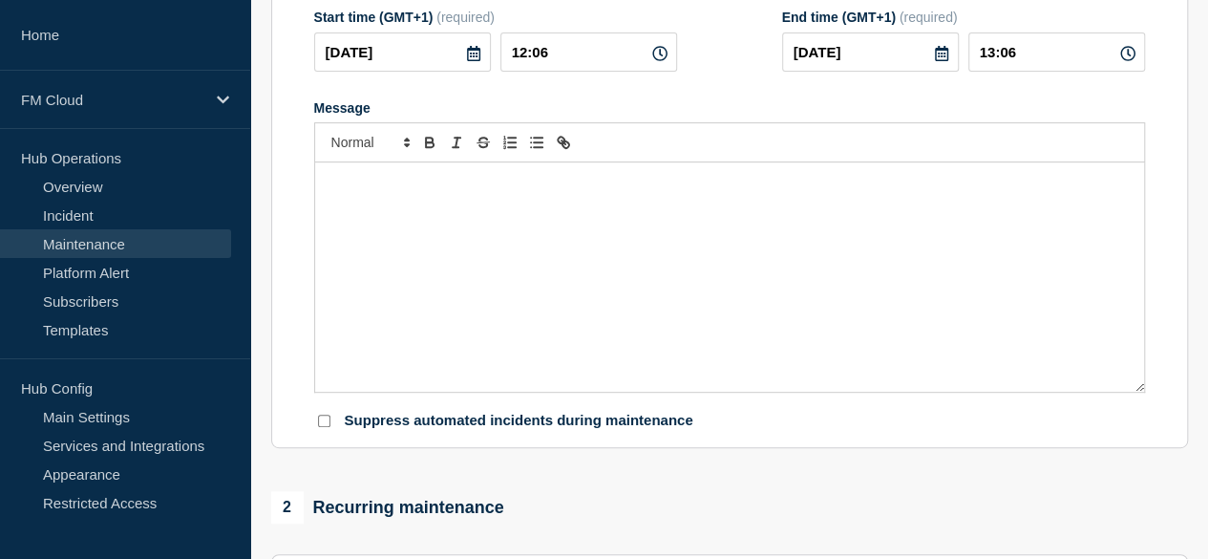
type input "SIC IP - Technical maintenance - PROD - 16/AUG/2025 - WT-57473"
type input "2025-08-16"
type input "23:00"
type input "2025-08-17"
type input "01:00"
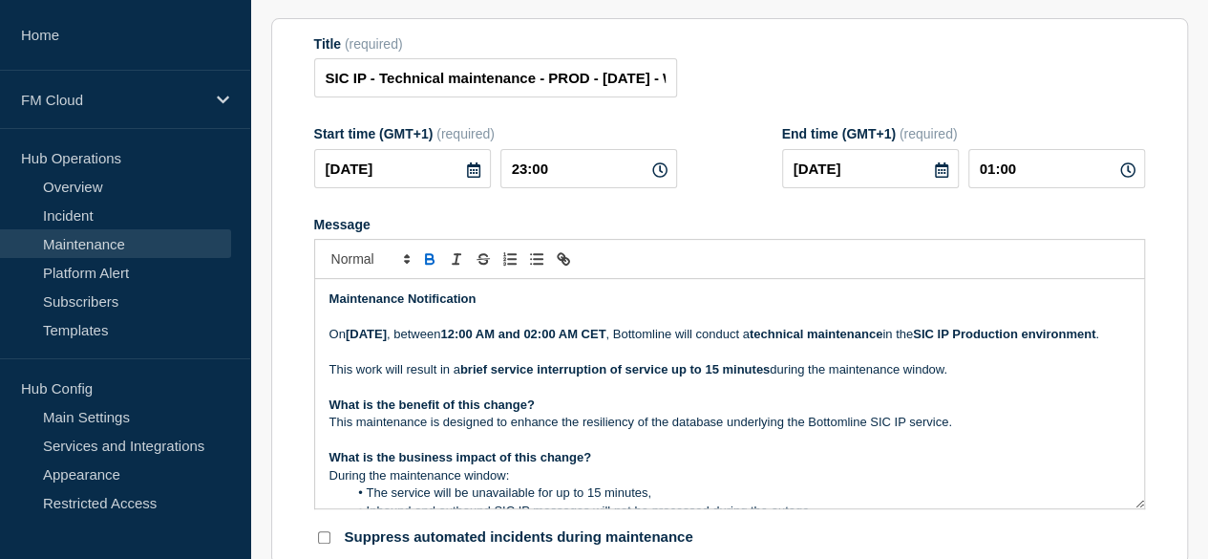
scroll to position [212, 0]
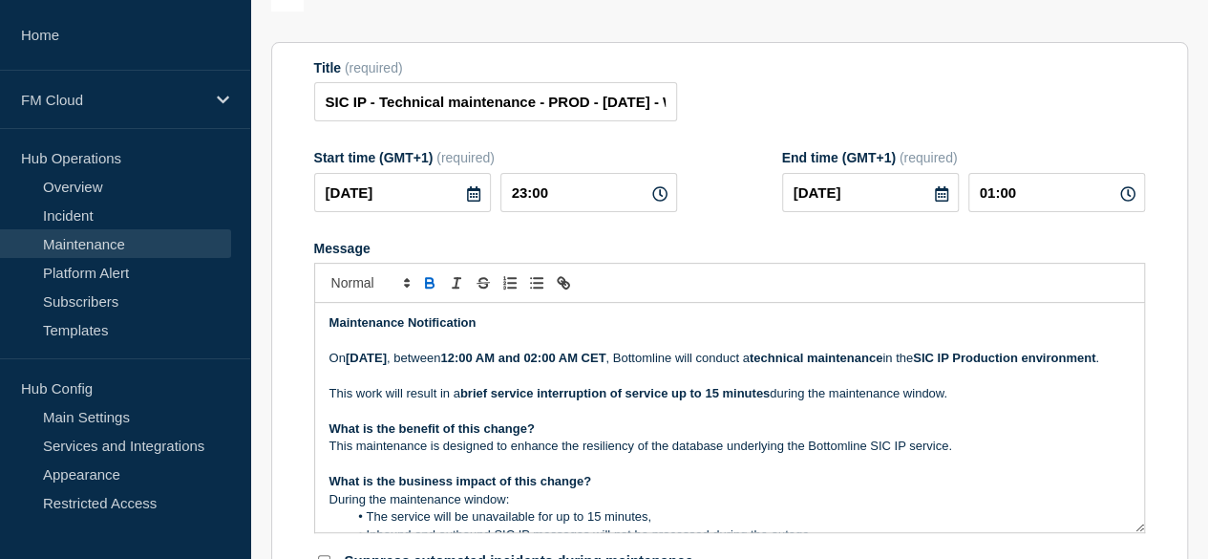
click at [605, 365] on strong "12:00 AM and 02:00 AM CET" at bounding box center [522, 357] width 165 height 14
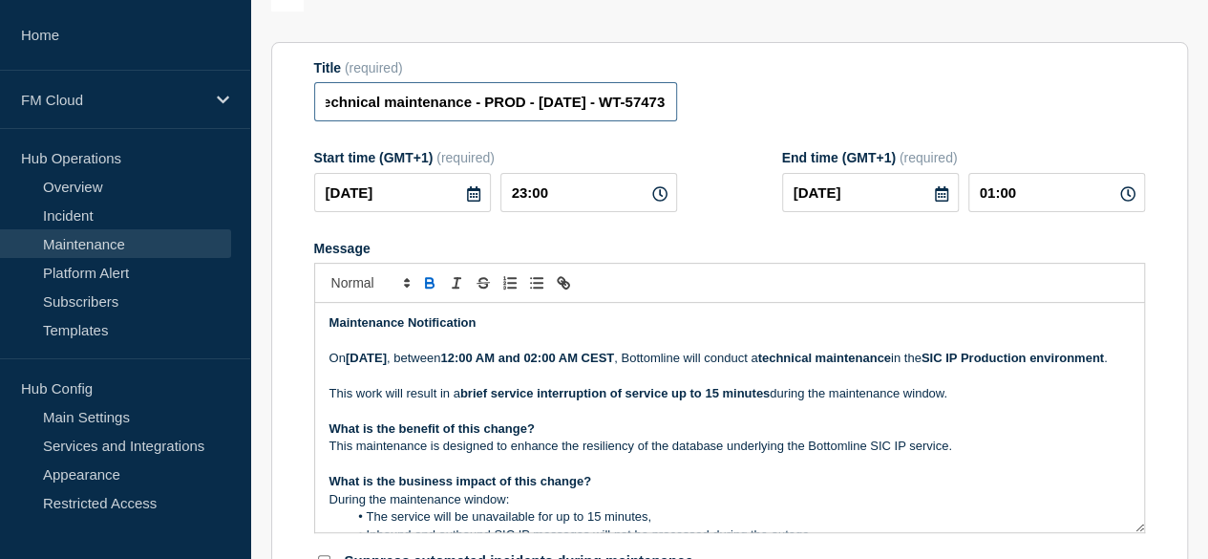
scroll to position [0, 123]
drag, startPoint x: 623, startPoint y: 113, endPoint x: 650, endPoint y: 113, distance: 27.7
click at [650, 113] on input "SIC IP - Technical maintenance - PROD - 16/AUG/2025 - WT-57473" at bounding box center [495, 101] width 363 height 39
click at [504, 109] on input "SIC IP - Technical maintenance - PROD - 16/AUG/2025 - WT-57473" at bounding box center [495, 101] width 363 height 39
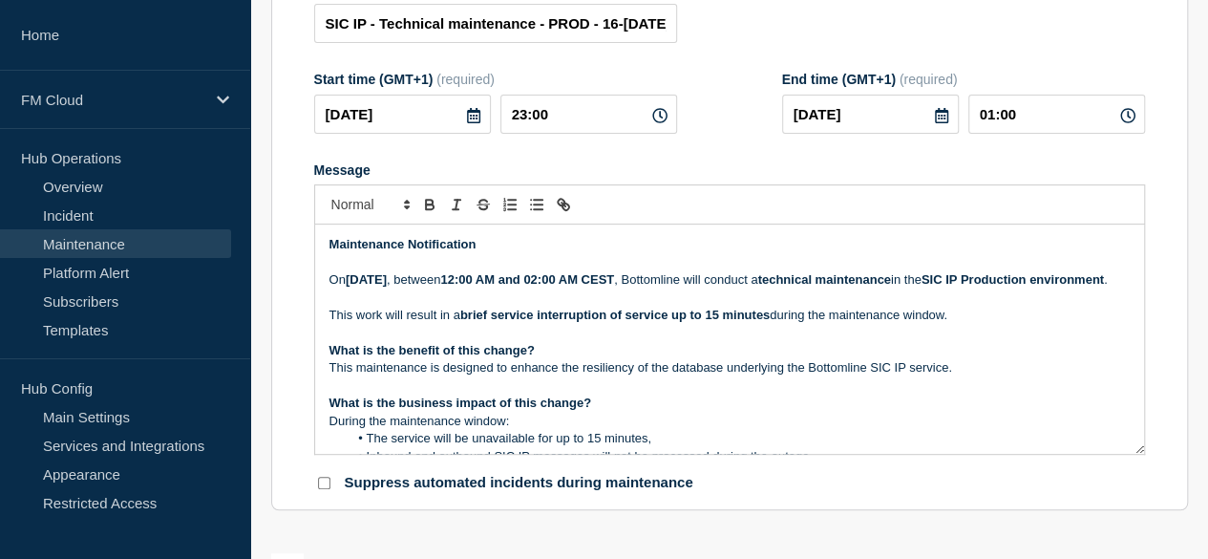
scroll to position [302, 0]
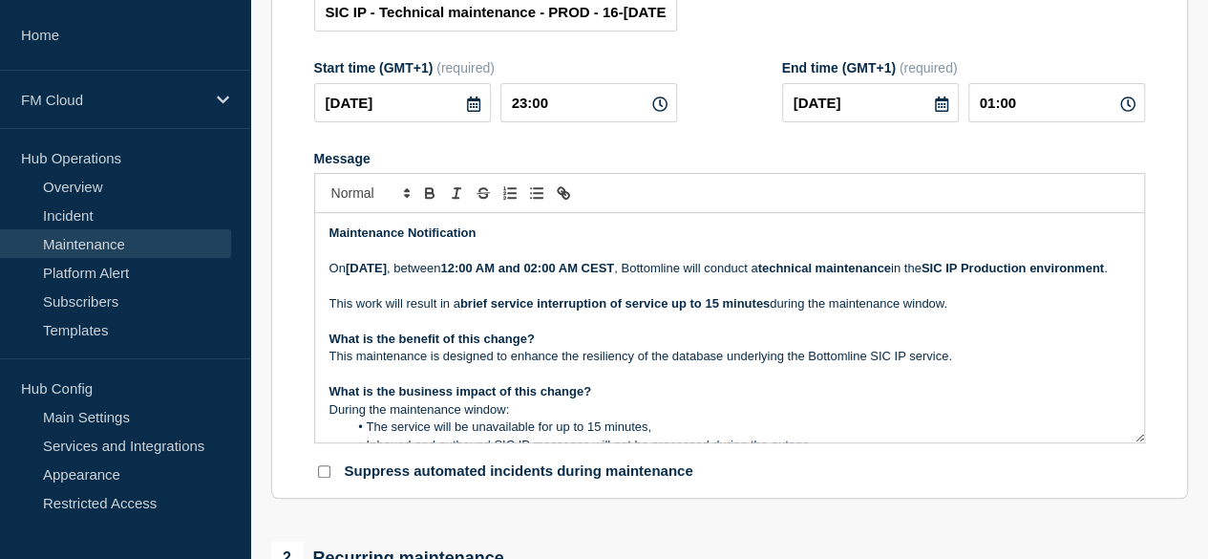
click at [685, 310] on strong "brief service interruption of service up to 15 minutes" at bounding box center [614, 303] width 309 height 14
click at [632, 20] on input "SIC IP - Technical maintenance - PROD - 16-17/AUG/2025 - WT-57473" at bounding box center [495, 11] width 363 height 39
type input "SIC IP - Technical maintenance - PROD - 17/AUG/2025 - WT-57473"
click at [779, 329] on p "Message" at bounding box center [729, 320] width 800 height 17
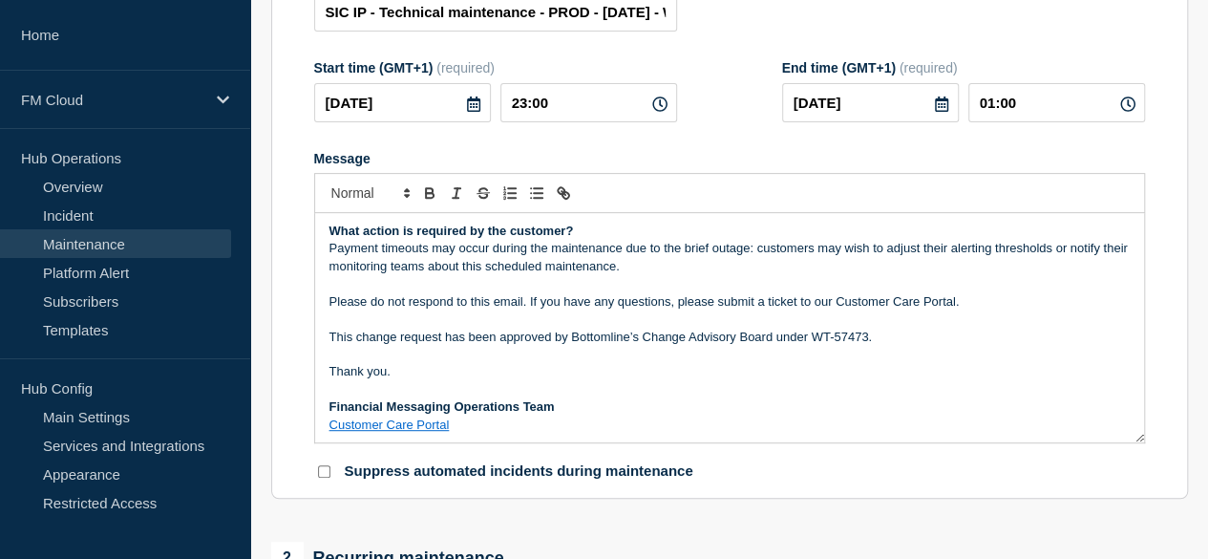
scroll to position [322, 0]
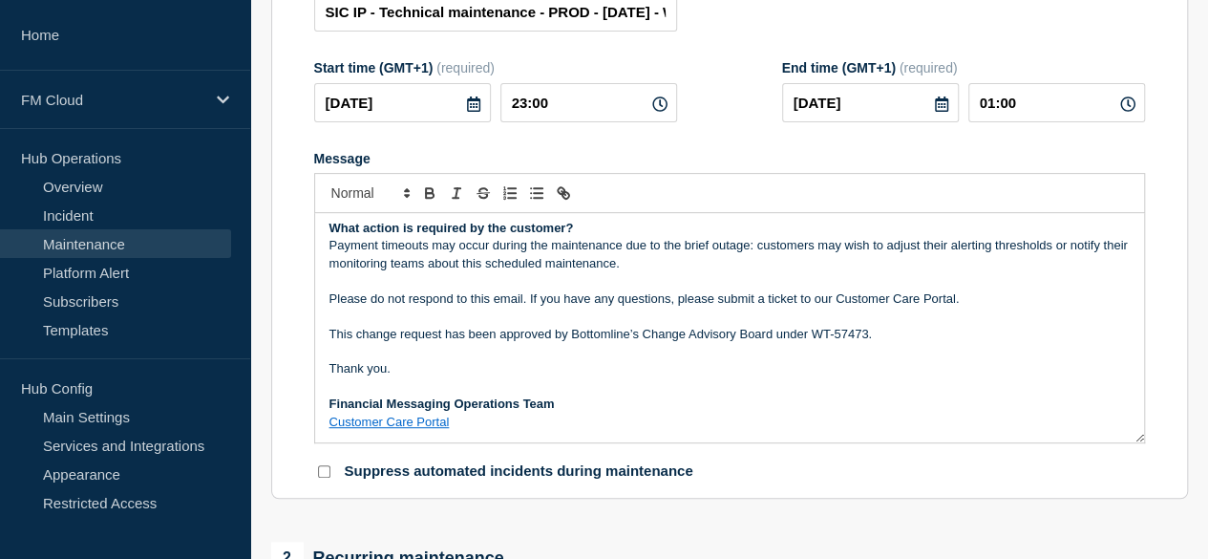
click at [427, 423] on p "Customer Care Portal" at bounding box center [729, 422] width 800 height 17
click at [567, 325] on p "Message" at bounding box center [729, 316] width 800 height 17
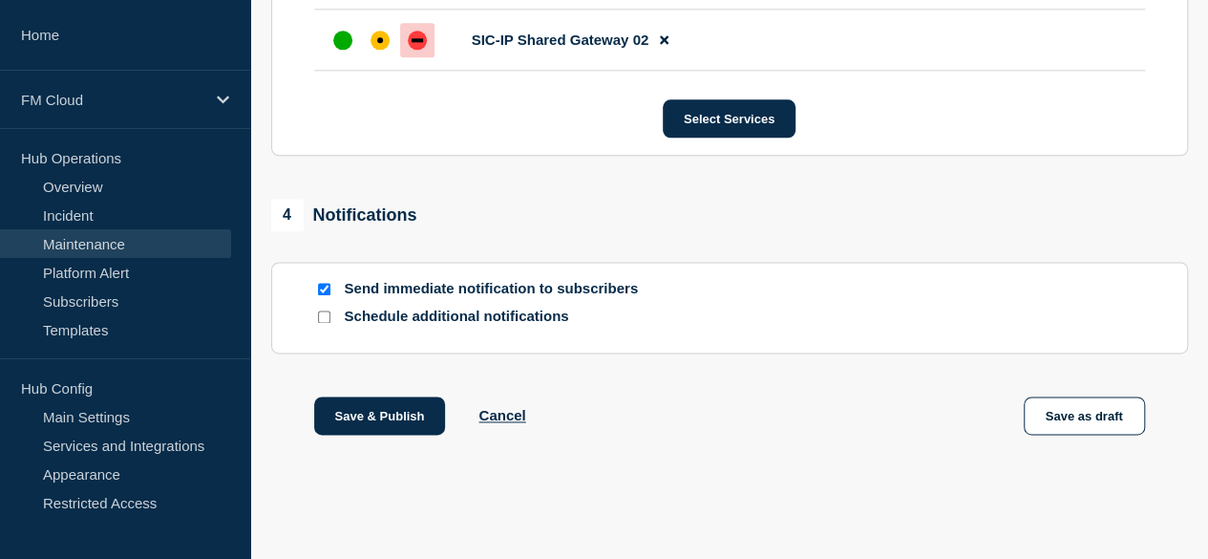
scroll to position [1203, 0]
click at [1095, 423] on button "Save as draft" at bounding box center [1084, 415] width 121 height 38
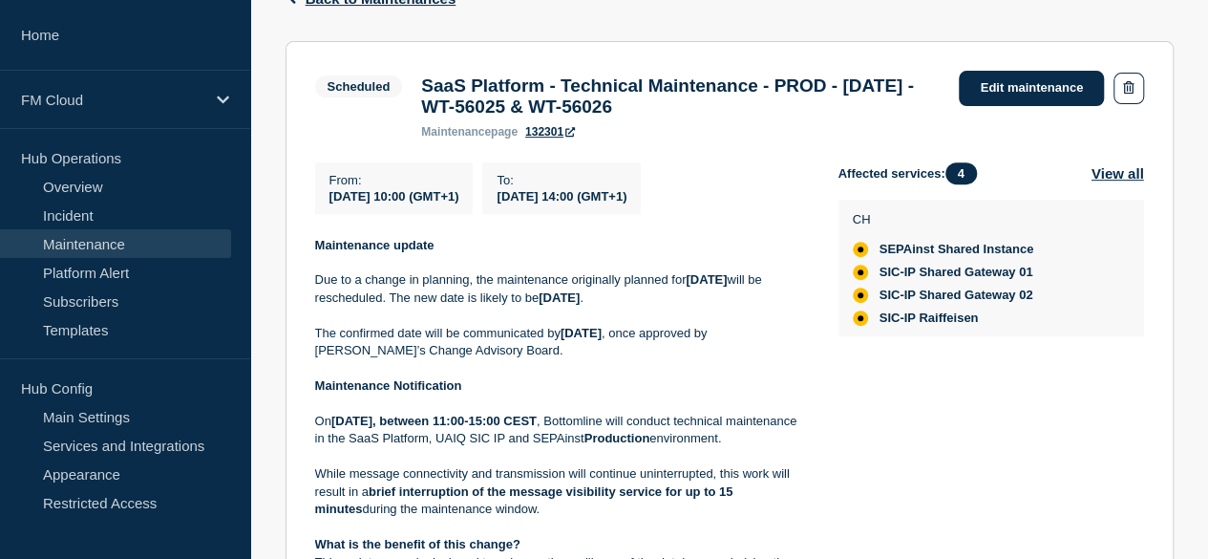
scroll to position [339, 0]
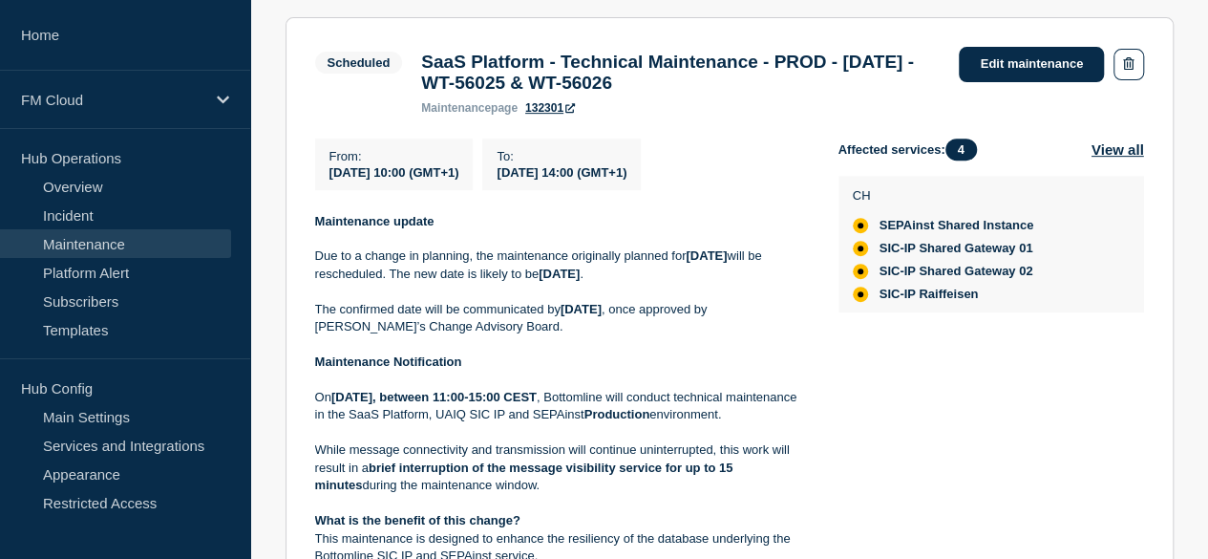
scroll to position [372, 0]
